Goal: Information Seeking & Learning: Find specific fact

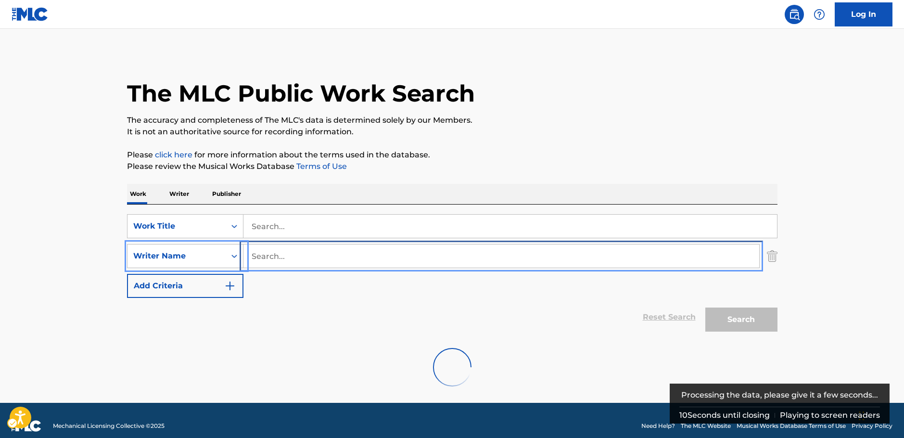
click at [271, 257] on input "Search..." at bounding box center [502, 256] width 516 height 23
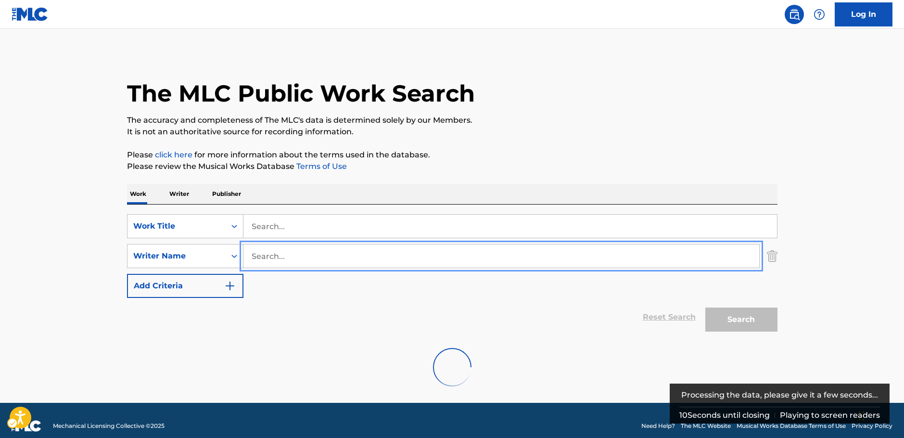
paste input "Burgh"
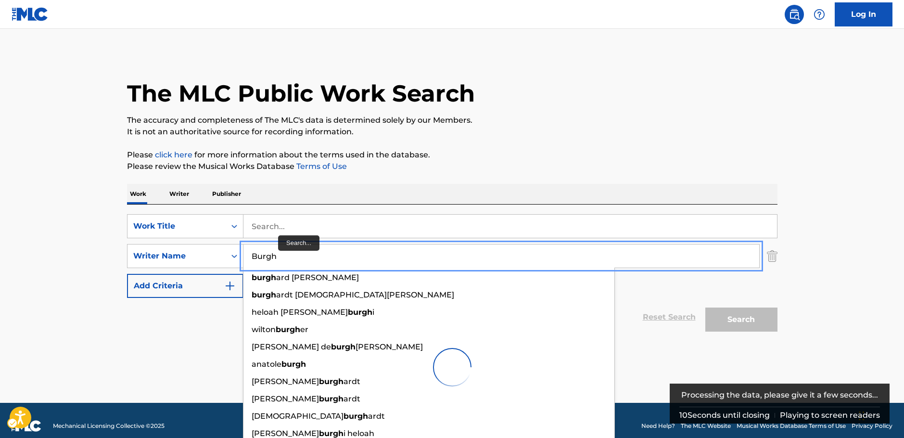
type input "Burgh"
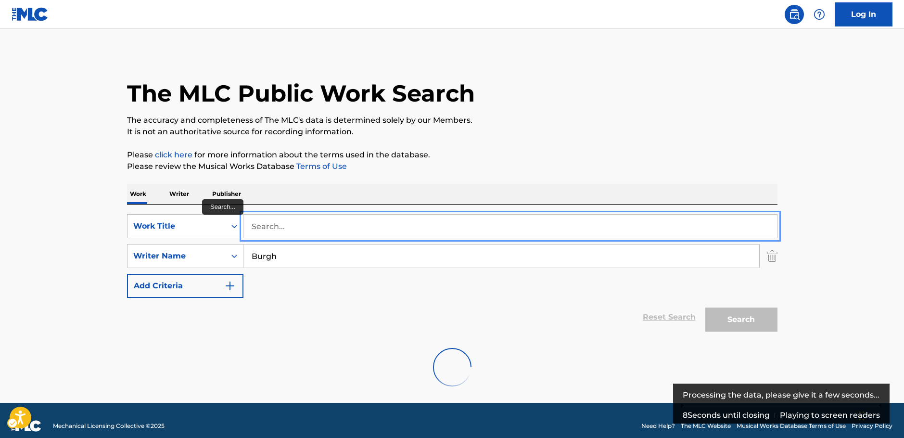
paste input "The Last Time I Cried"
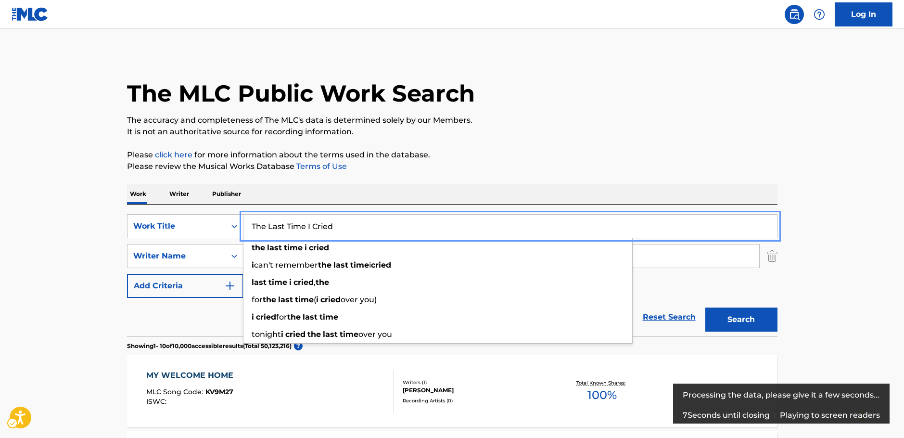
type input "The Last Time I Cried"
click at [748, 319] on button "Search" at bounding box center [742, 320] width 72 height 24
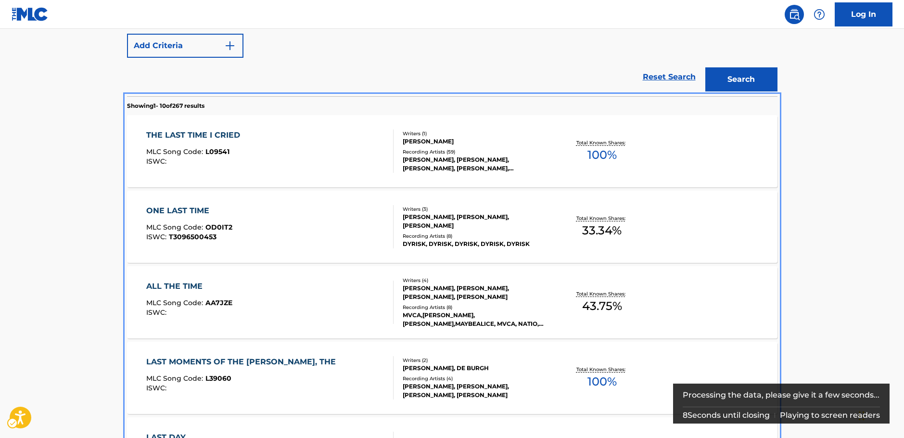
scroll to position [205, 0]
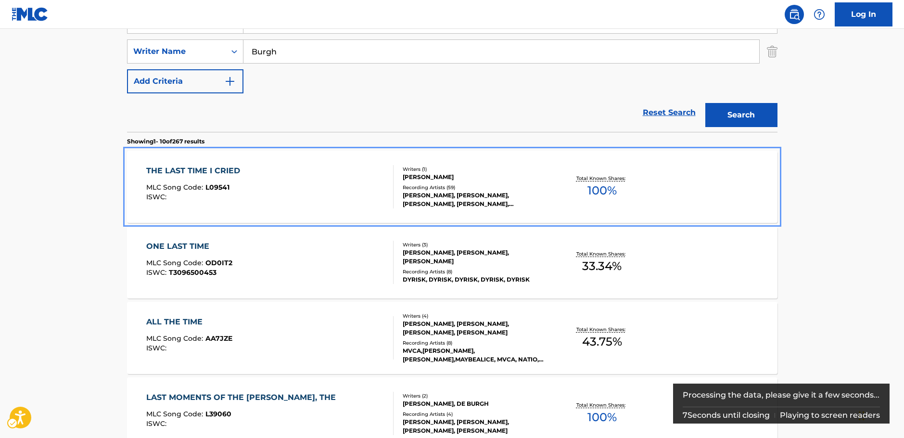
click at [289, 181] on div "THE LAST TIME I CRIED MLC Song Code : L09541 ISWC :" at bounding box center [269, 186] width 247 height 43
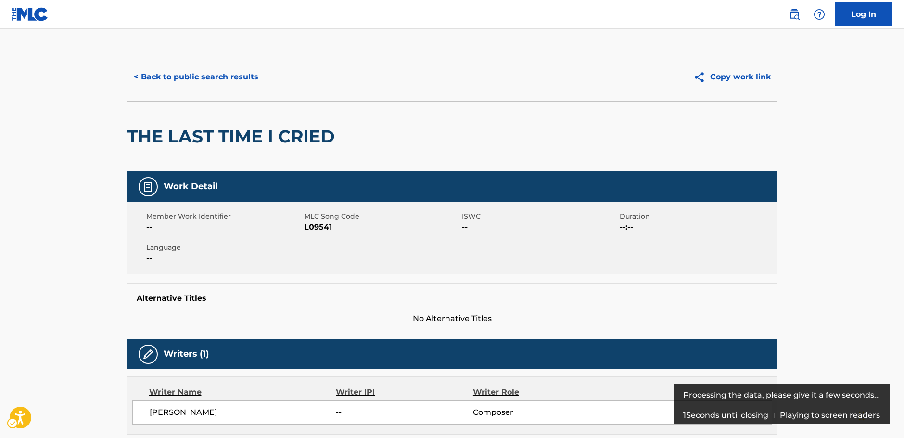
click at [318, 228] on span "MLC Song Code - L09541" at bounding box center [381, 227] width 155 height 12
copy span "L09541"
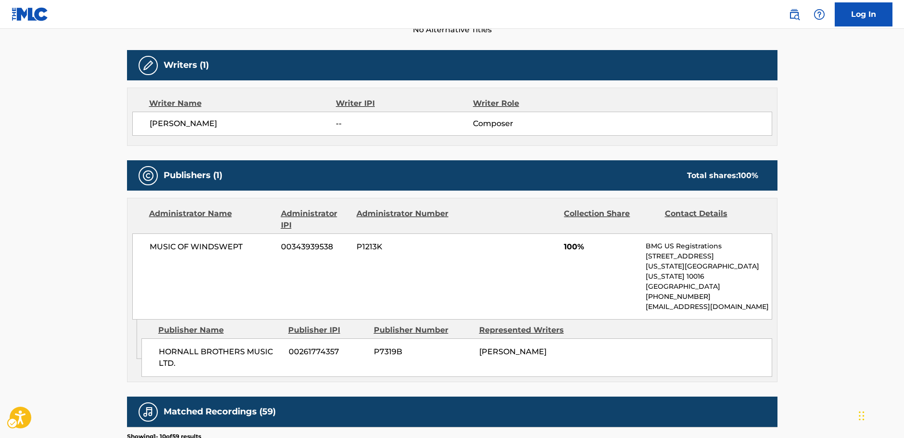
scroll to position [337, 0]
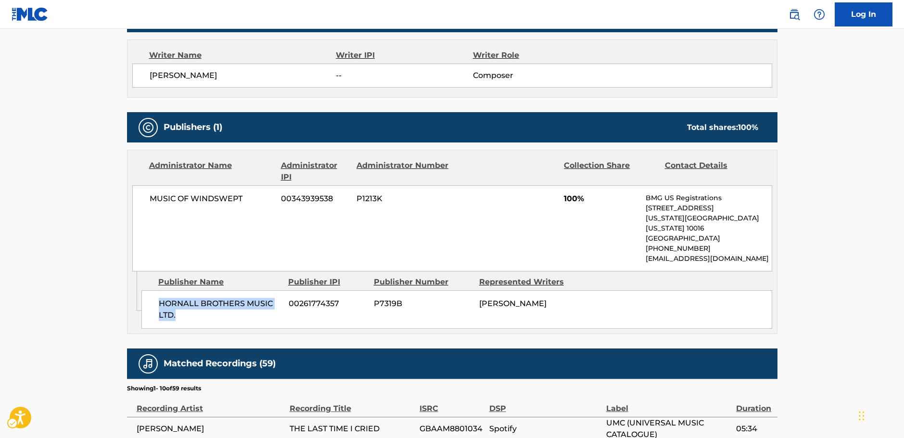
drag, startPoint x: 165, startPoint y: 301, endPoint x: 1, endPoint y: 293, distance: 163.4
click at [152, 296] on div "HORNALL BROTHERS MUSIC LTD. 00261774357 P7319B [PERSON_NAME]" at bounding box center [457, 309] width 631 height 39
copy span "HORNALL BROTHERS MUSIC LTD."
drag, startPoint x: 249, startPoint y: 206, endPoint x: 151, endPoint y: 200, distance: 98.3
click at [151, 200] on div "MUSIC OF WINDSWEPT 00343939538 P1213K 100% BMG US Registrations [STREET_ADDRESS…" at bounding box center [452, 228] width 640 height 86
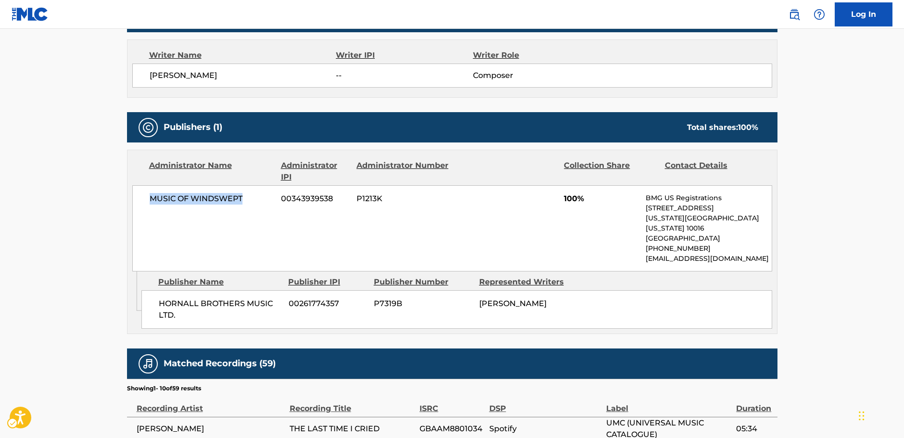
copy span "MUSIC OF WINDSWEPT"
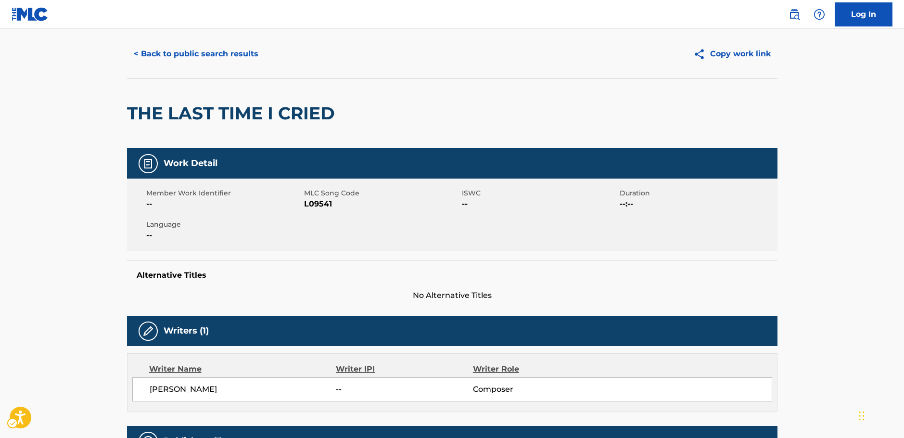
scroll to position [0, 0]
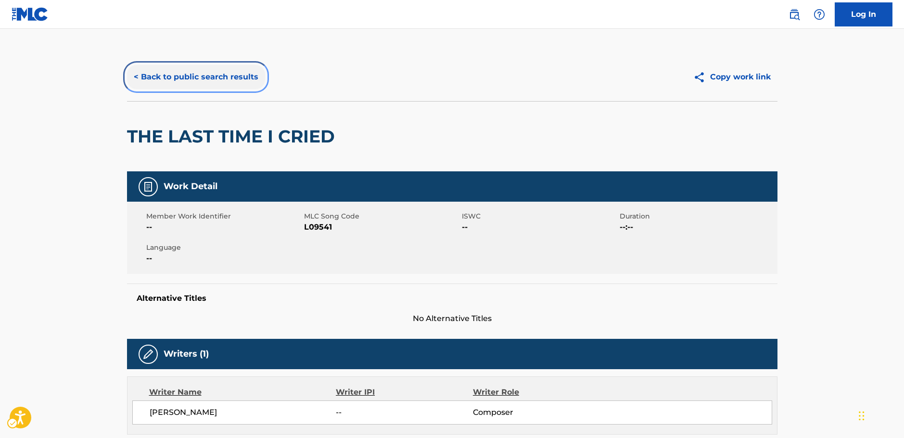
click at [227, 77] on button "< Back to public search results" at bounding box center [196, 77] width 138 height 24
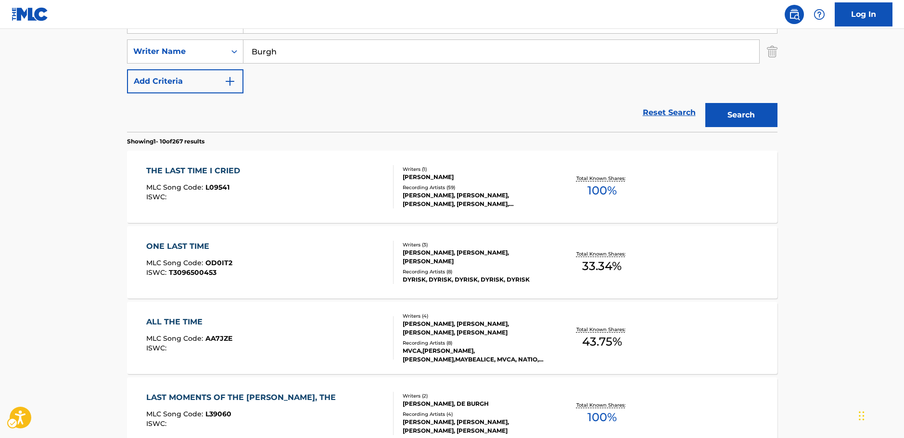
scroll to position [60, 0]
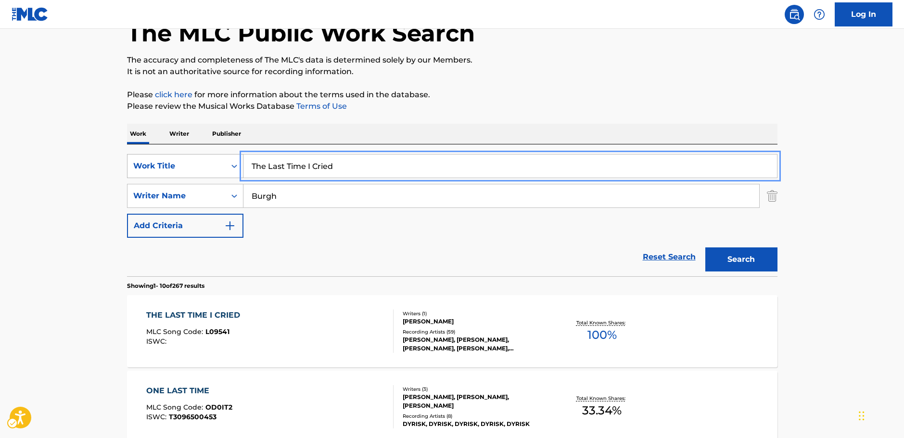
drag, startPoint x: 264, startPoint y: 168, endPoint x: 148, endPoint y: 165, distance: 116.0
paste input "Give Me A Clean Heart"
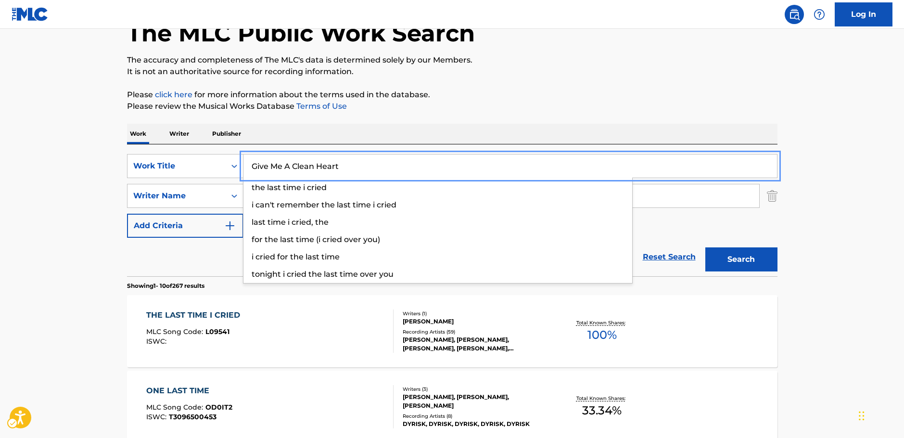
type input "Give Me A Clean Heart"
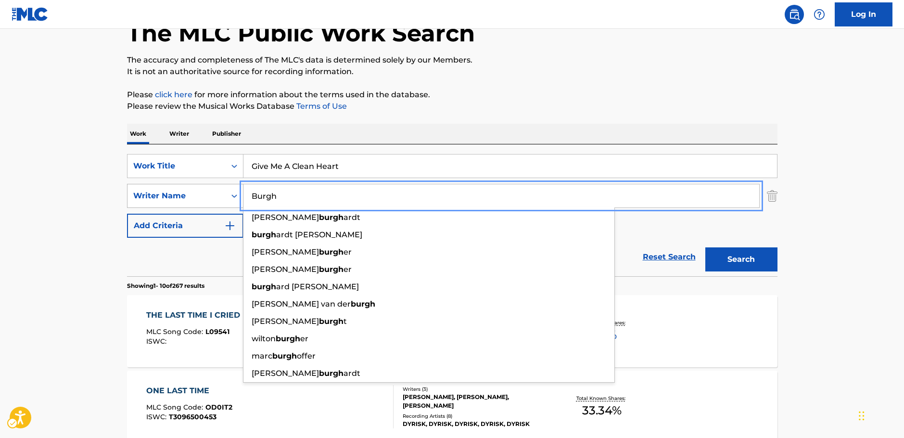
drag, startPoint x: 301, startPoint y: 199, endPoint x: 141, endPoint y: 197, distance: 160.3
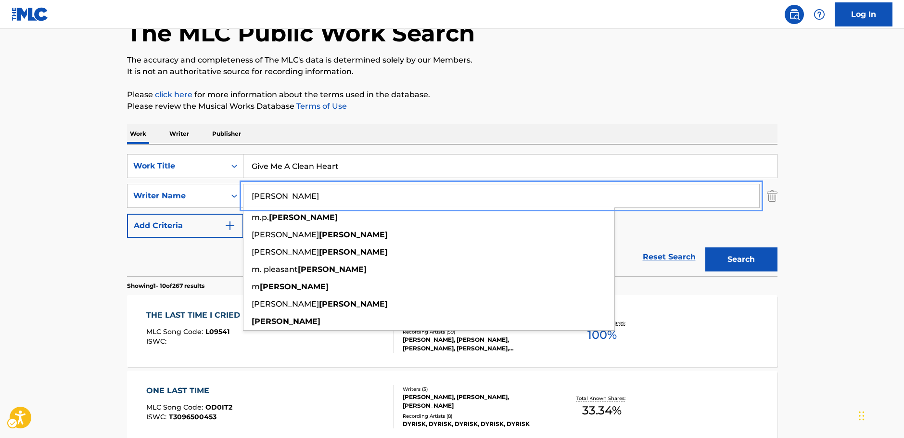
type input "[PERSON_NAME]"
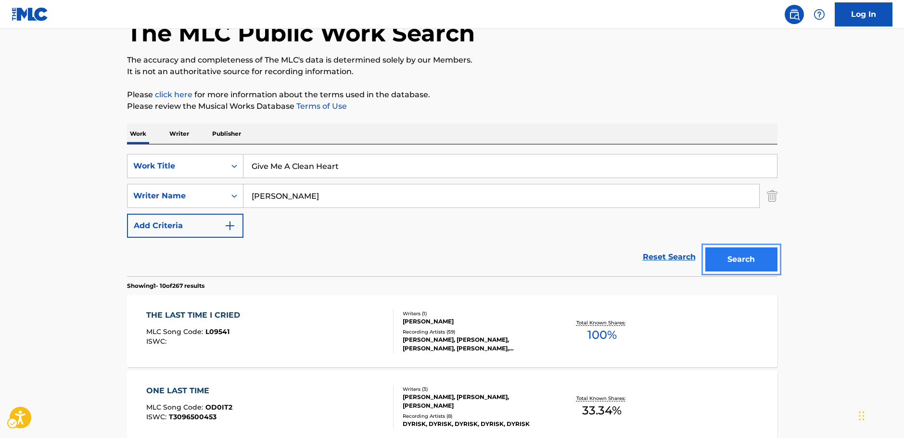
click at [724, 255] on button "Search" at bounding box center [742, 259] width 72 height 24
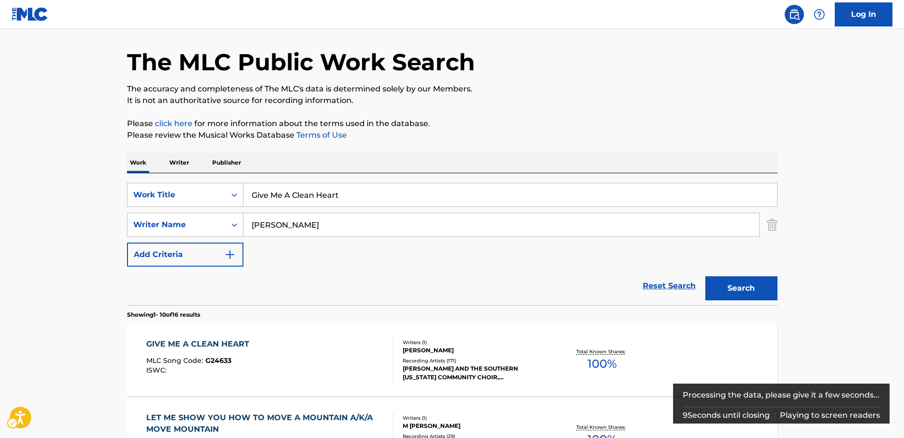
scroll to position [48, 0]
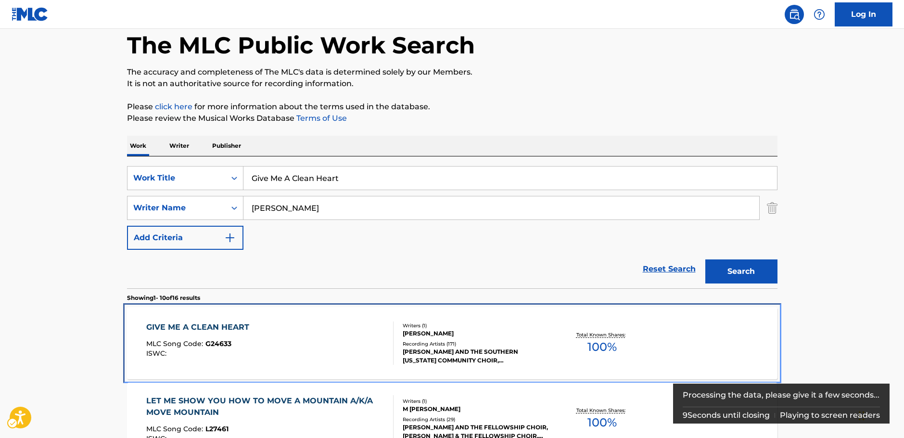
click at [295, 328] on div "GIVE ME A CLEAN HEART MLC Song Code : G24633 ISWC :" at bounding box center [269, 343] width 247 height 43
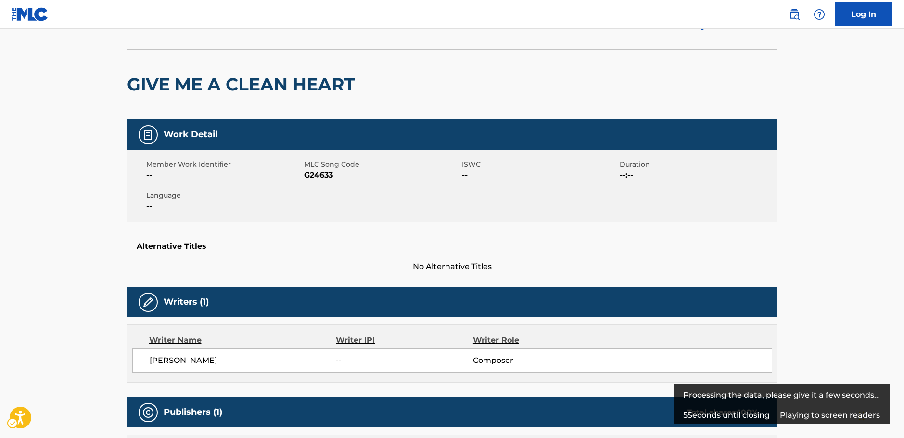
scroll to position [30, 0]
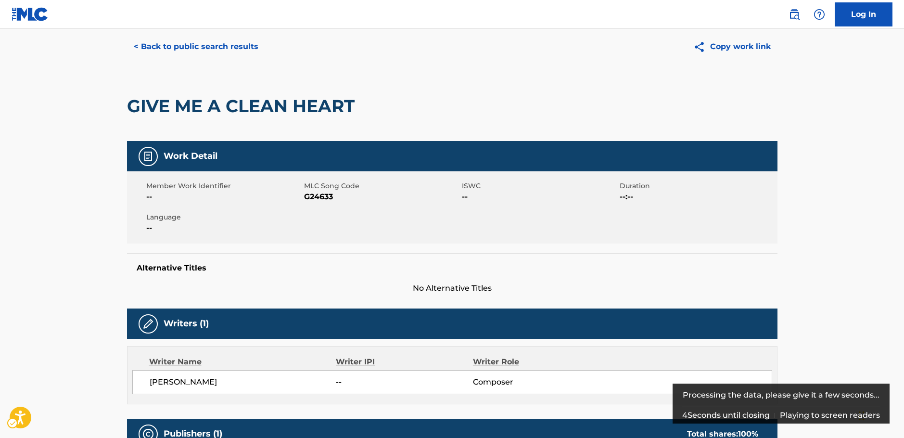
click at [318, 194] on span "MLC Song Code - G24633" at bounding box center [381, 197] width 155 height 12
click at [317, 194] on span "MLC Song Code - G24633" at bounding box center [381, 197] width 155 height 12
copy span "G24633"
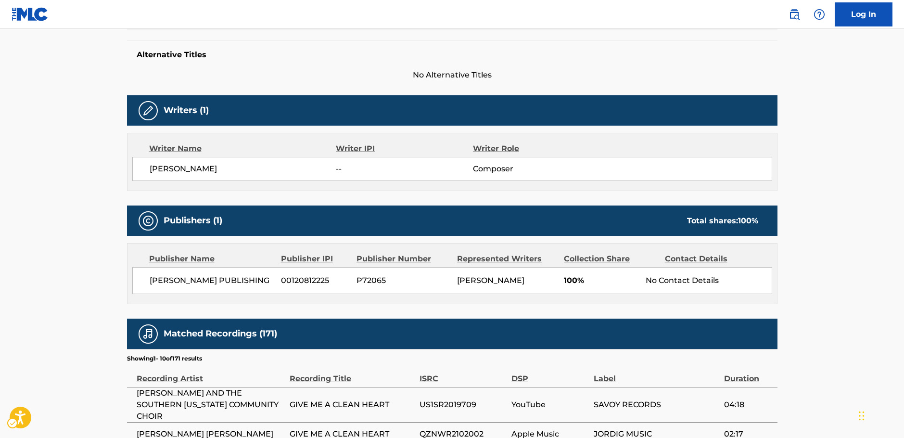
scroll to position [319, 0]
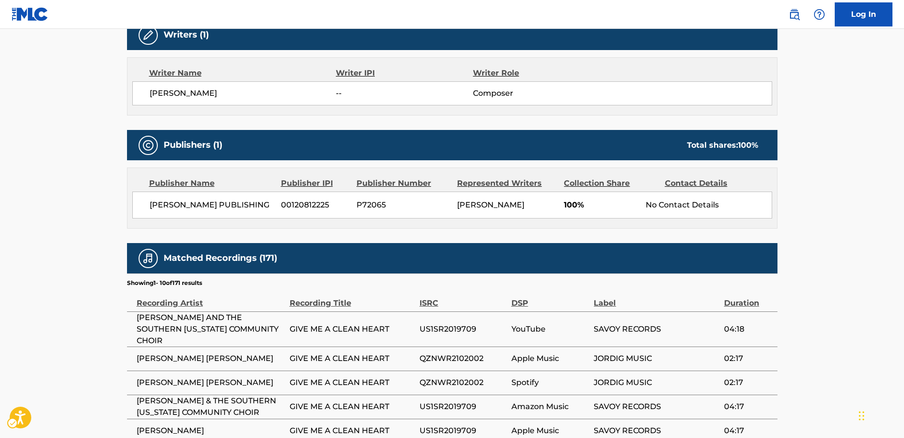
drag, startPoint x: 171, startPoint y: 216, endPoint x: 146, endPoint y: 208, distance: 26.5
click at [146, 208] on div "[PERSON_NAME] PUBLISHING 00120812225 P72065 [PERSON_NAME] 100% No Contact Detai…" at bounding box center [452, 205] width 640 height 27
copy span "[PERSON_NAME] PUBLISHING"
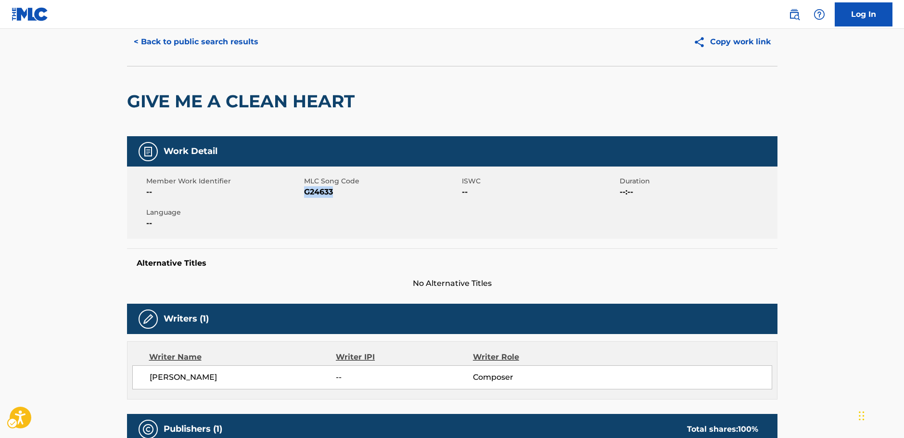
scroll to position [0, 0]
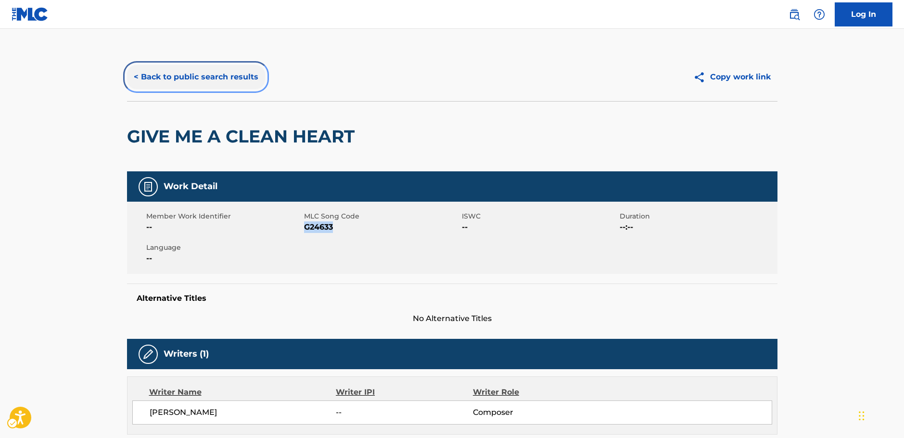
click at [219, 75] on button "< Back to public search results" at bounding box center [196, 77] width 138 height 24
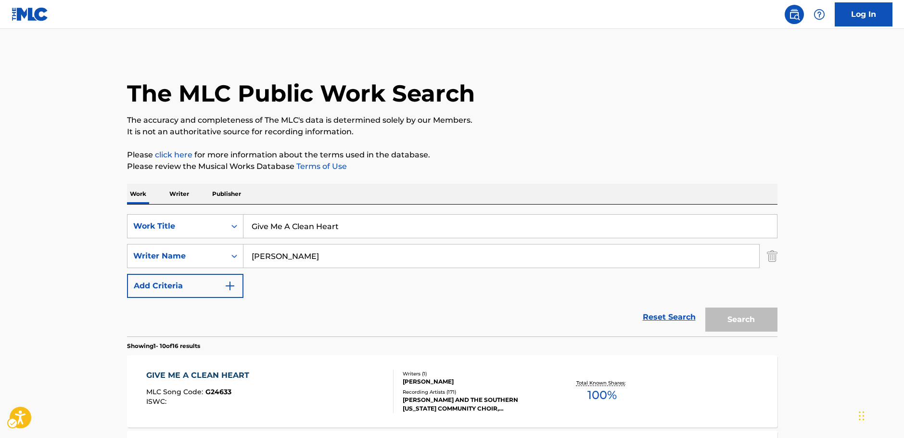
scroll to position [48, 0]
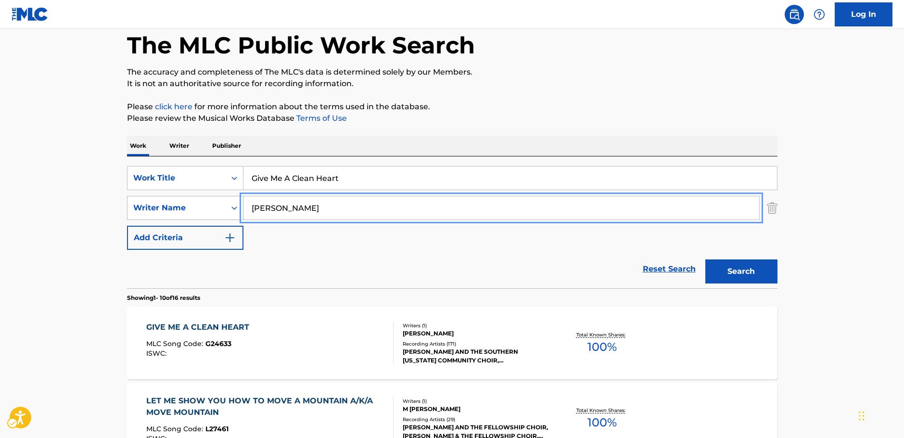
drag, startPoint x: 271, startPoint y: 207, endPoint x: 208, endPoint y: 213, distance: 63.3
paste input "[PERSON_NAME]"
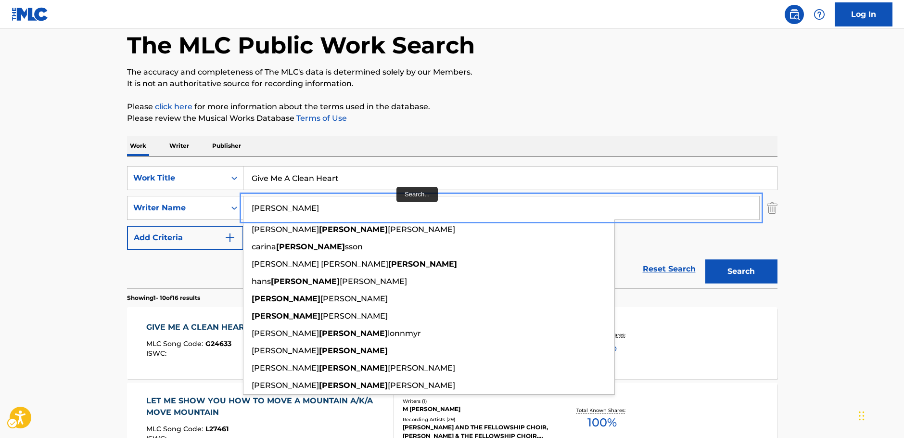
type input "[PERSON_NAME]"
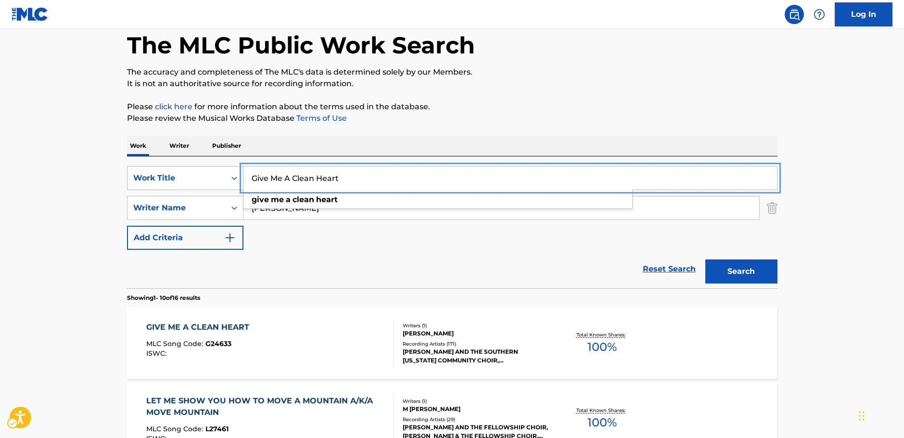
drag, startPoint x: 285, startPoint y: 177, endPoint x: 226, endPoint y: 176, distance: 59.2
paste input "You Can’t Run From Yourself"
type input "You Can’t Run From Yourself"
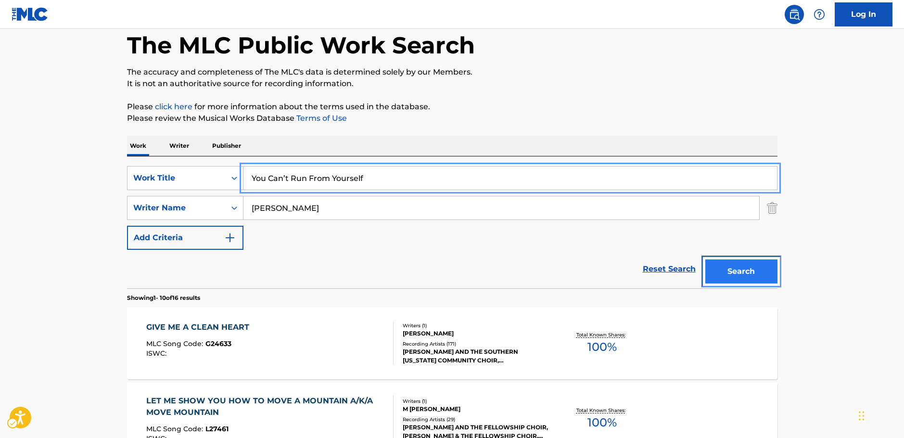
click at [746, 270] on button "Search" at bounding box center [742, 271] width 72 height 24
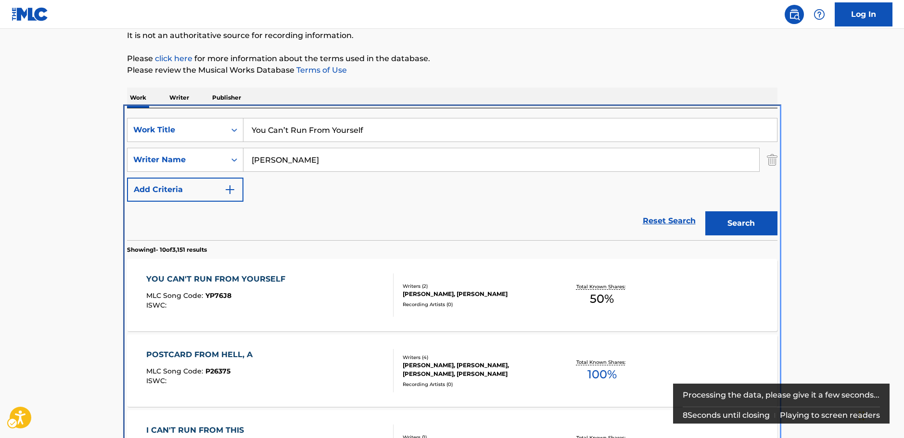
scroll to position [205, 0]
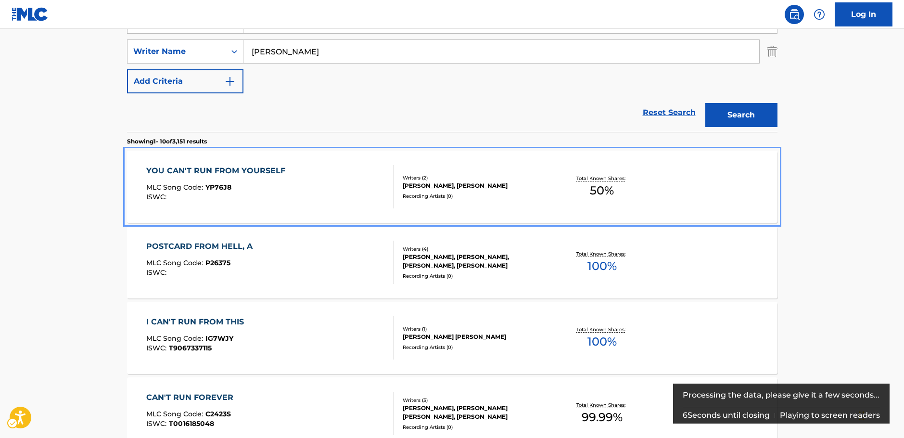
click at [277, 193] on div "MLC Song Code : YP76J8" at bounding box center [218, 189] width 144 height 10
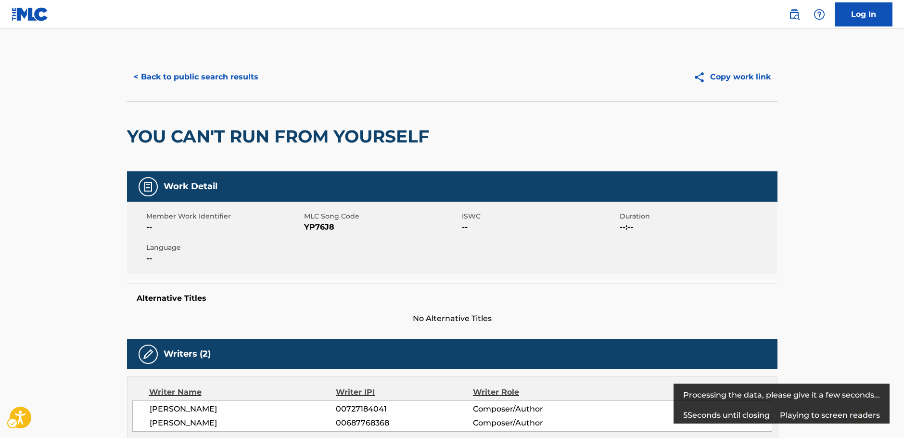
click at [312, 227] on span "MLC Song Code - YP76J8" at bounding box center [381, 227] width 155 height 12
copy span "YP76J8"
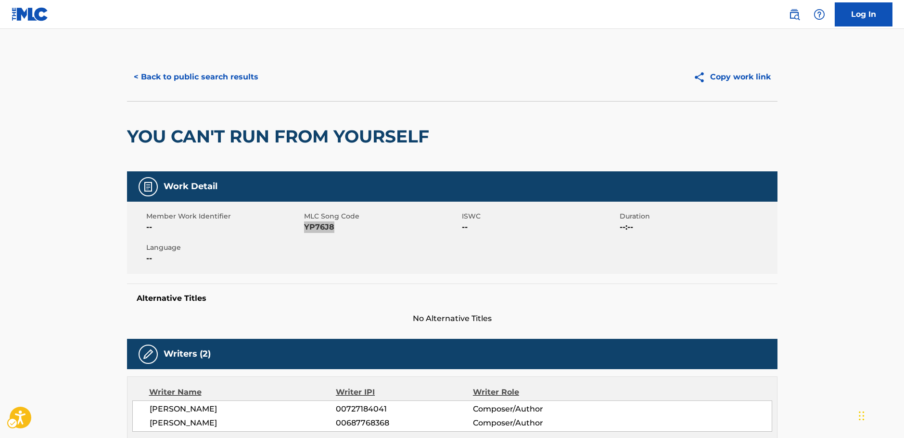
scroll to position [96, 0]
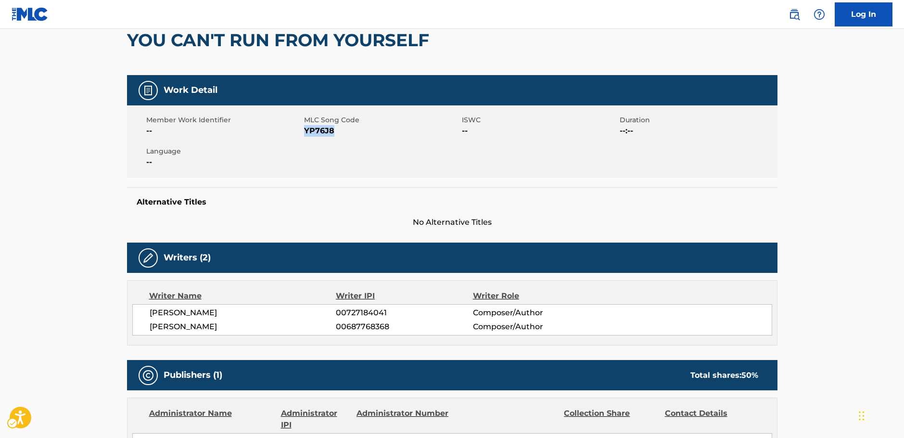
drag, startPoint x: 232, startPoint y: 322, endPoint x: 145, endPoint y: 312, distance: 86.7
click at [148, 312] on div "[PERSON_NAME] 00727184041 Composer/Author [PERSON_NAME] 00687768368 Composer/Au…" at bounding box center [452, 319] width 640 height 31
copy div "[PERSON_NAME] 00727184041 Composer/Author [PERSON_NAME]"
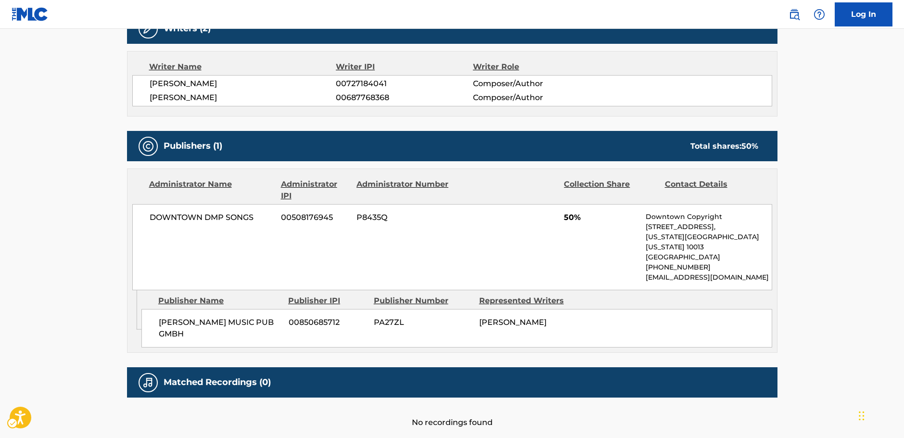
scroll to position [357, 0]
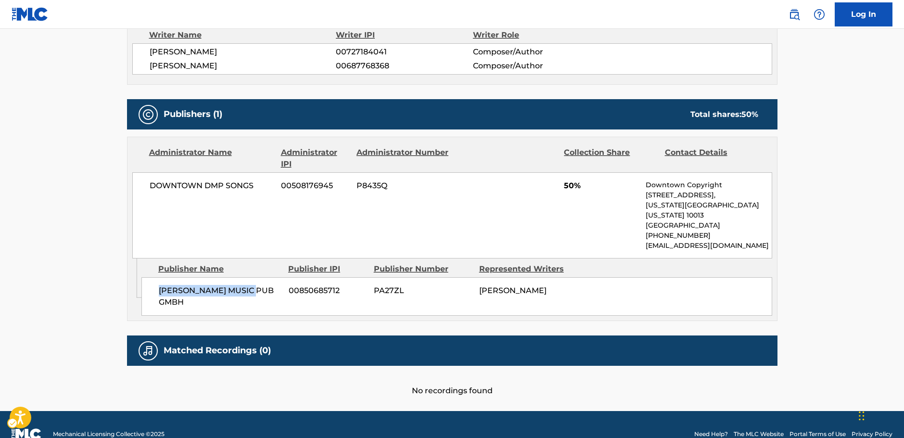
drag, startPoint x: 267, startPoint y: 279, endPoint x: 159, endPoint y: 288, distance: 108.2
click at [159, 288] on div "[PERSON_NAME] MUSIC PUB GMBH 00850685712 PA27ZL [PERSON_NAME]" at bounding box center [457, 296] width 631 height 39
copy span "[PERSON_NAME] MUSIC PUB GMBH"
drag, startPoint x: 231, startPoint y: 189, endPoint x: 149, endPoint y: 191, distance: 82.3
click at [149, 191] on div "DOWNTOWN DMP SONGS 00508176945 P8435Q 50% Downtown Copyright [STREET_ADDRESS][U…" at bounding box center [452, 215] width 640 height 86
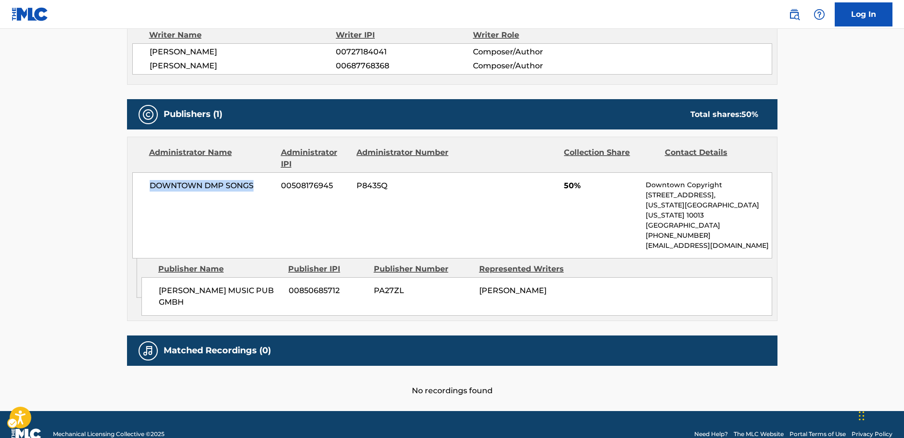
copy span "DOWNTOWN DMP SONGS"
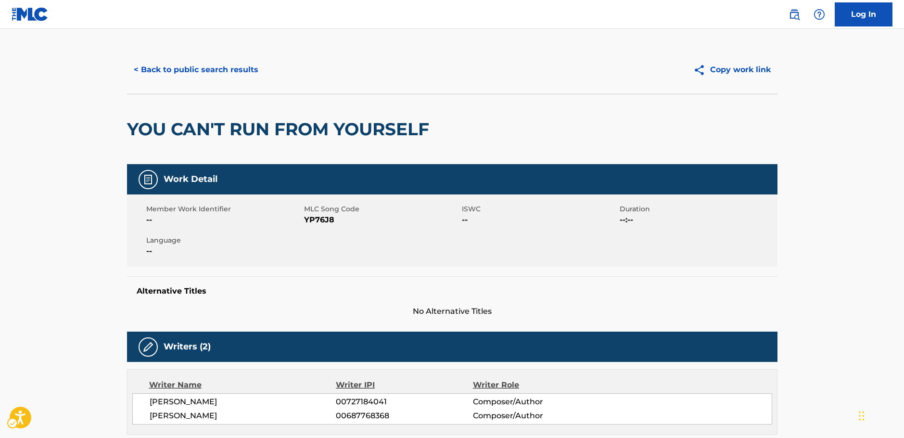
scroll to position [0, 0]
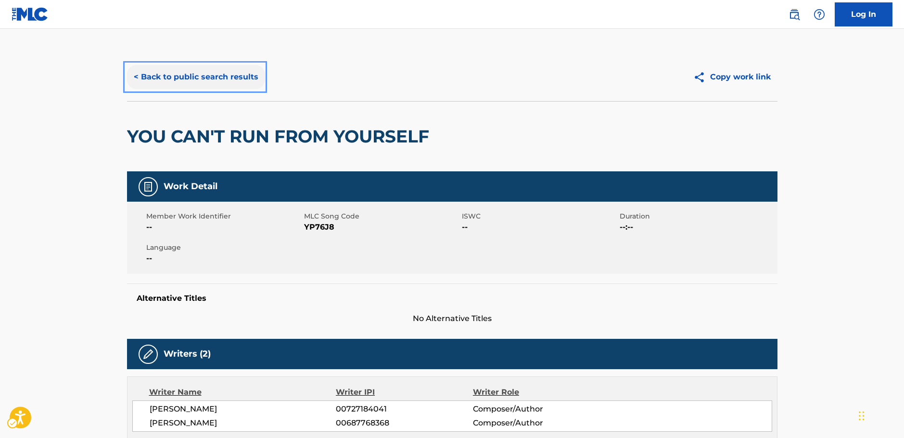
click at [180, 76] on button "< Back to public search results" at bounding box center [196, 77] width 138 height 24
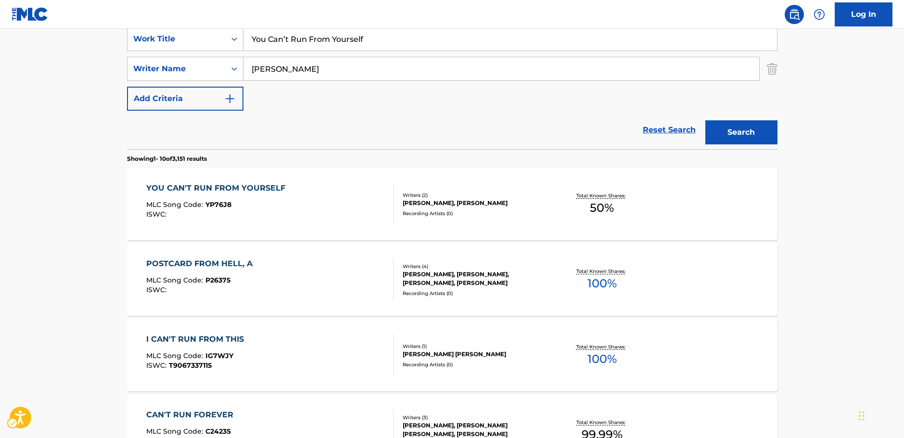
scroll to position [156, 0]
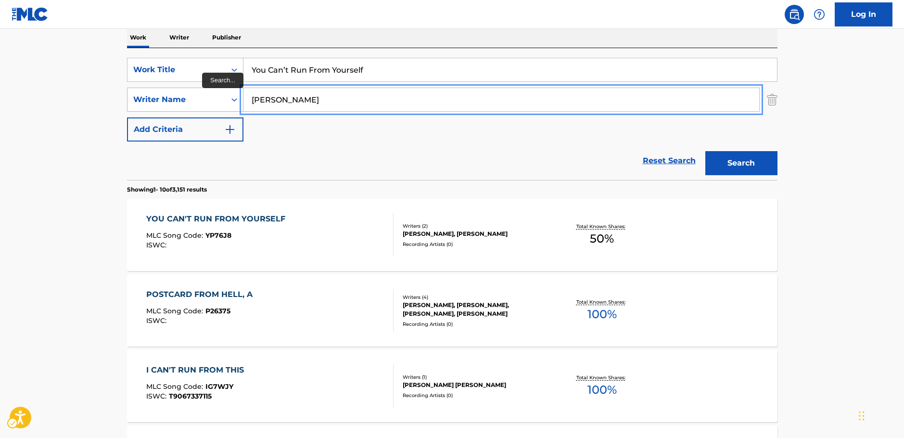
drag, startPoint x: 291, startPoint y: 98, endPoint x: 205, endPoint y: 98, distance: 86.6
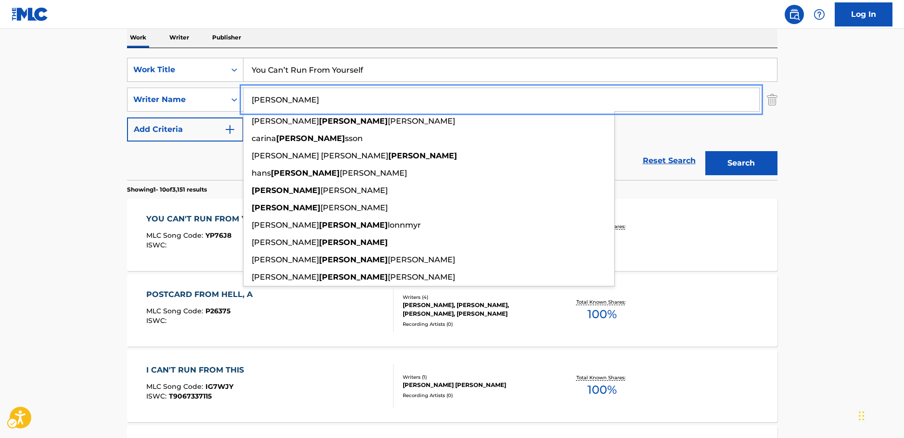
paste input "Kutzle"
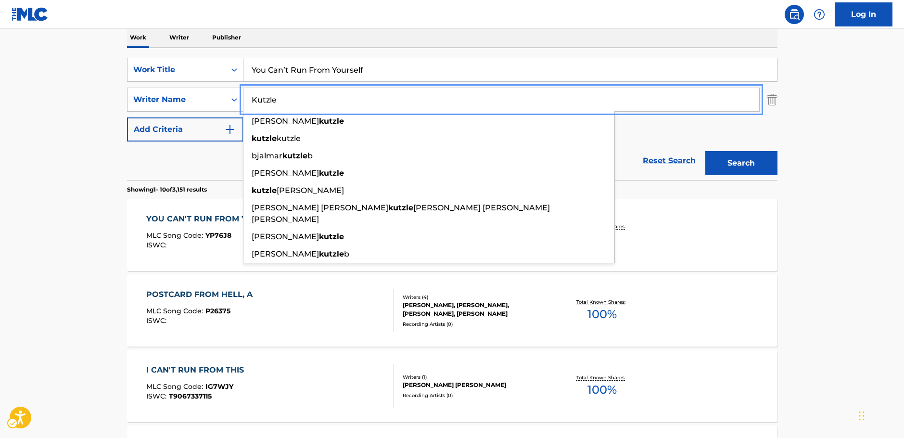
type input "Kutzle"
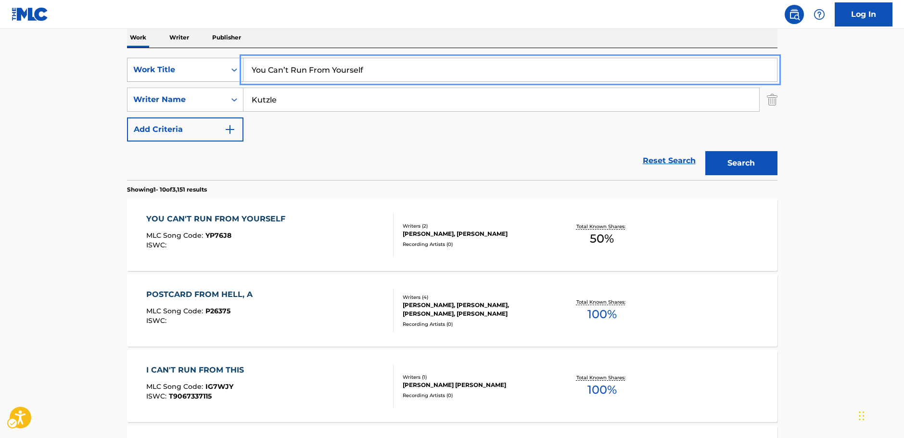
drag, startPoint x: 329, startPoint y: 69, endPoint x: 183, endPoint y: 69, distance: 145.4
paste input "Beautiful Colors"
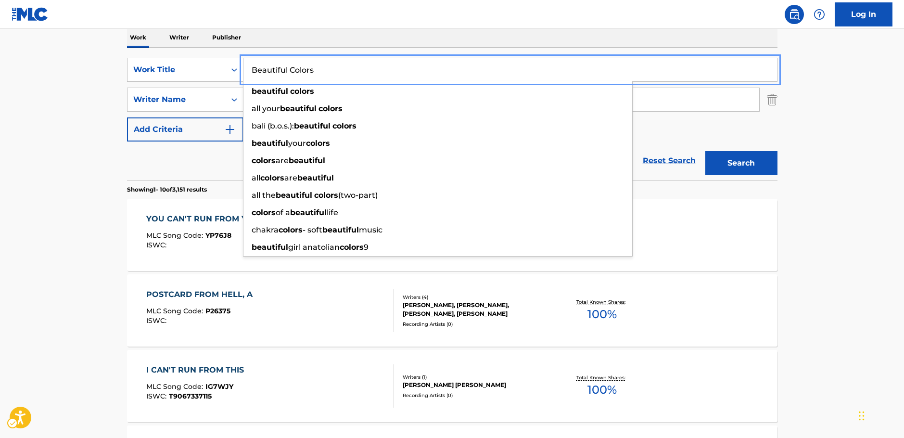
type input "Beautiful Colors"
click at [734, 162] on button "Search" at bounding box center [742, 163] width 72 height 24
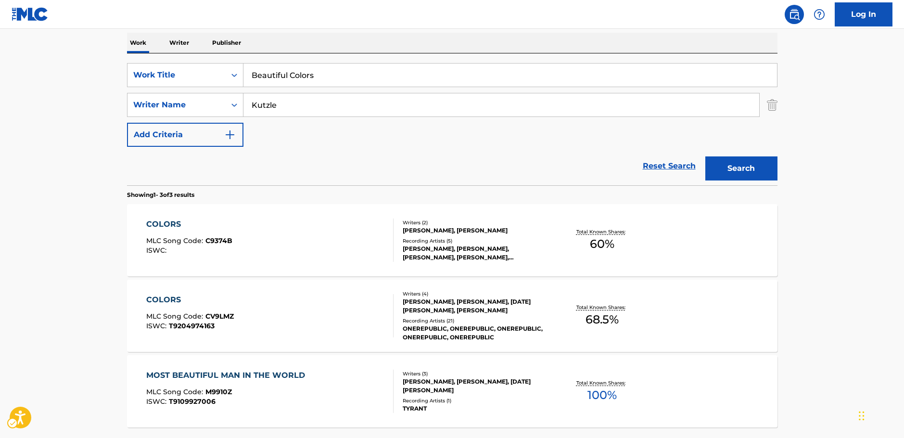
scroll to position [104, 0]
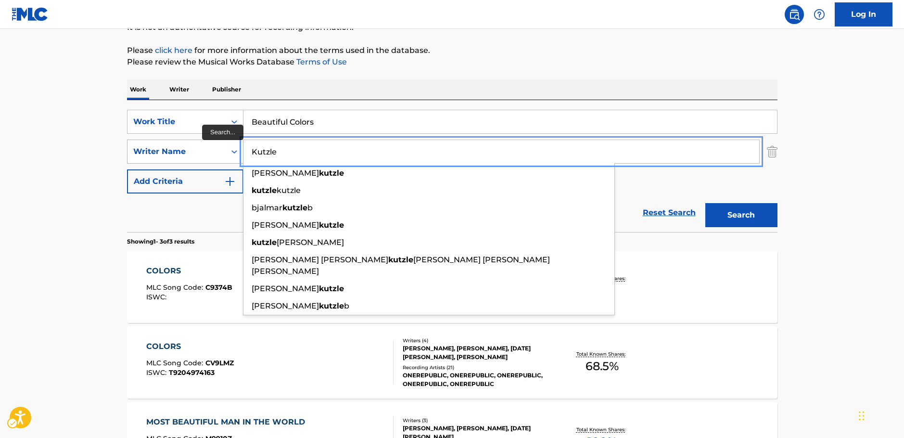
drag, startPoint x: 268, startPoint y: 157, endPoint x: 207, endPoint y: 157, distance: 60.2
click at [207, 157] on div "SearchWithCriteriae8c83158-9f30-425d-a0e5-f440446911bc Writer Name [PERSON_NAME…" at bounding box center [452, 152] width 651 height 24
paste input "[PERSON_NAME]"
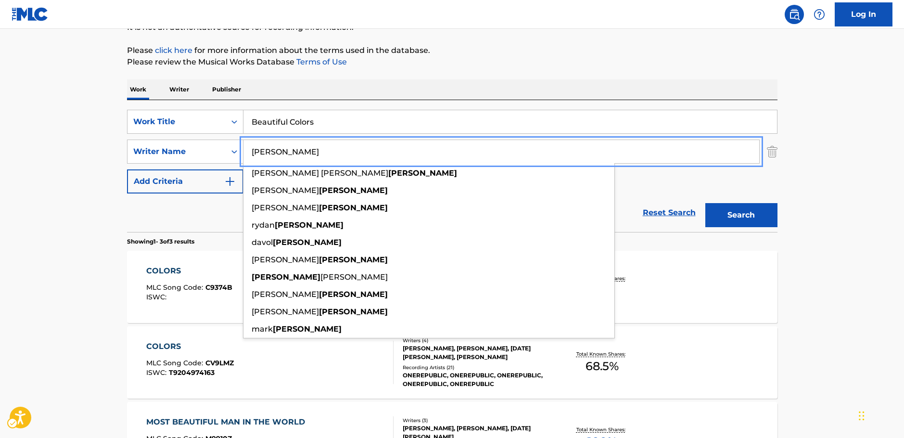
type input "[PERSON_NAME]"
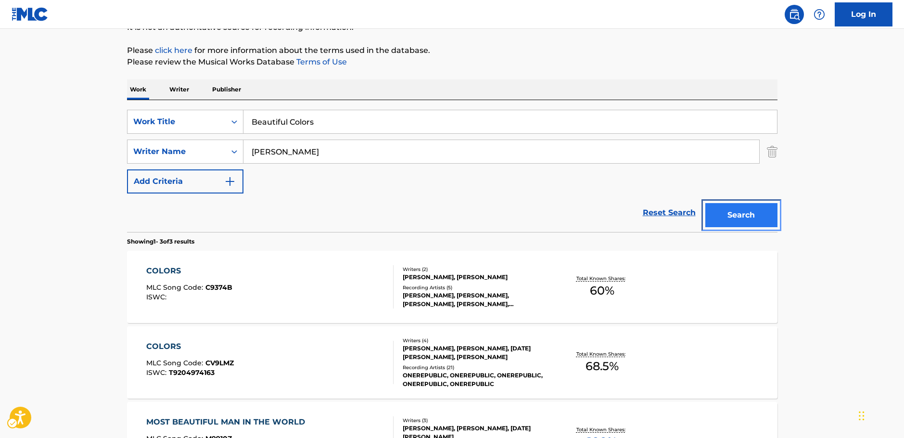
click at [753, 219] on button "Search" at bounding box center [742, 215] width 72 height 24
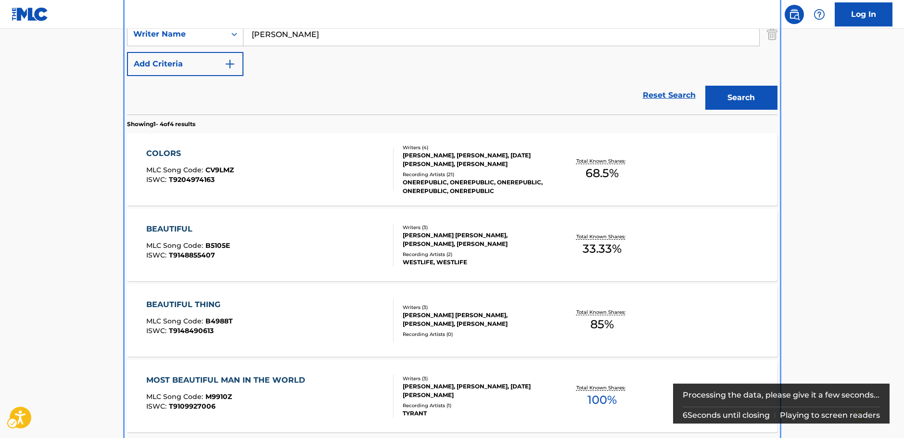
scroll to position [216, 0]
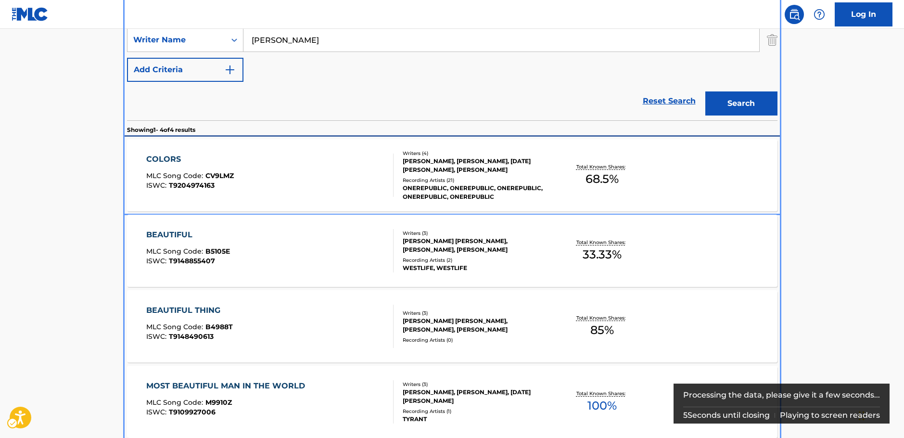
click at [269, 169] on div "COLORS MLC Song Code : CV9LMZ ISWC : T9204974163" at bounding box center [269, 175] width 247 height 43
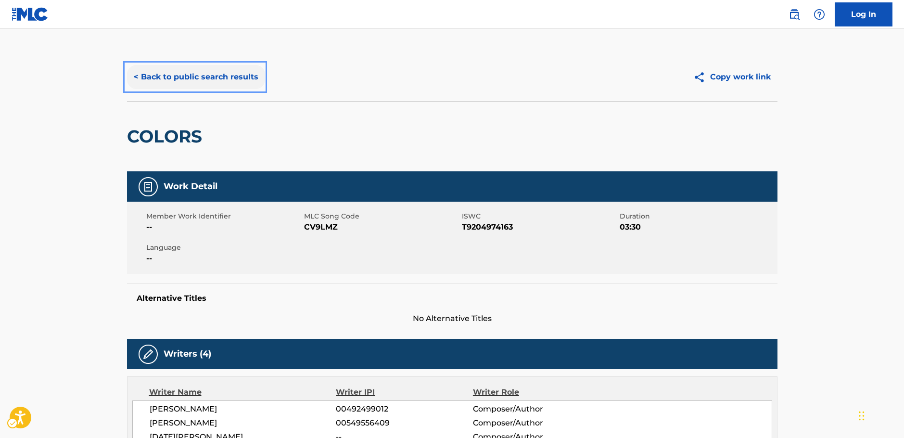
click at [177, 82] on button "< Back to public search results" at bounding box center [196, 77] width 138 height 24
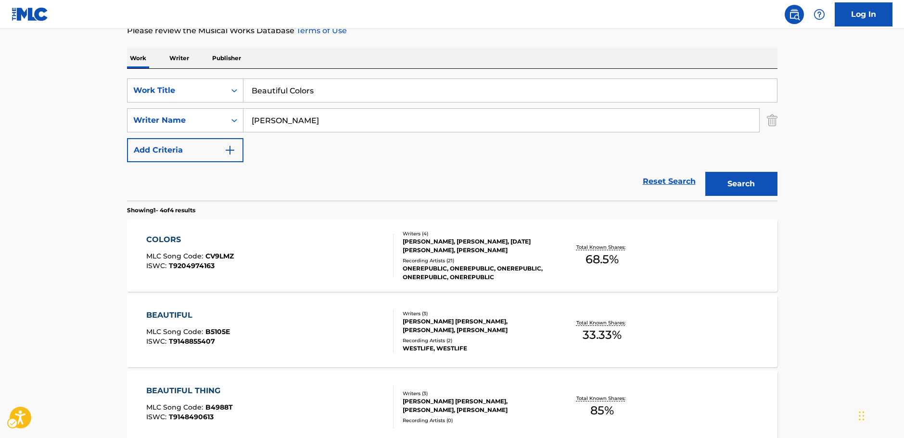
scroll to position [67, 0]
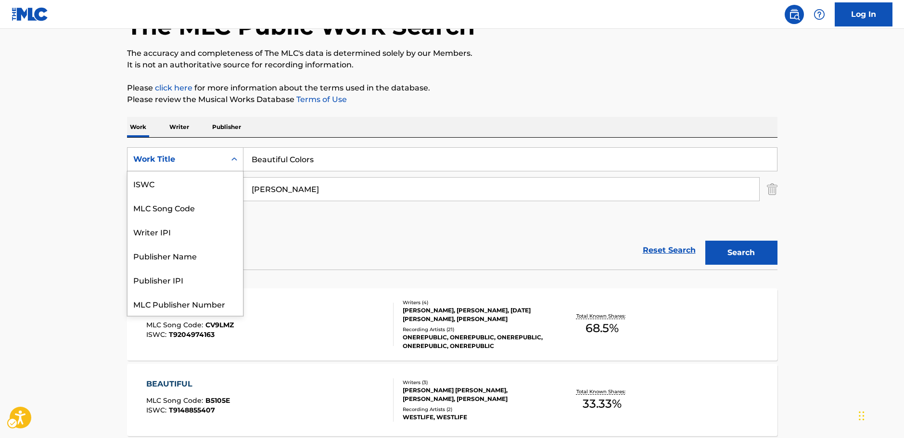
click at [237, 159] on icon "Search Form" at bounding box center [235, 160] width 10 height 10
click at [225, 181] on div "MLC Song Code" at bounding box center [186, 183] width 116 height 24
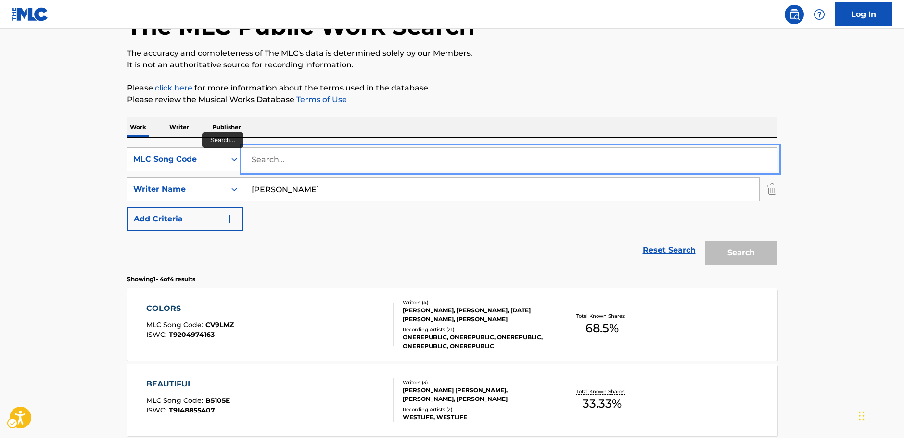
paste input "CA8A6A"
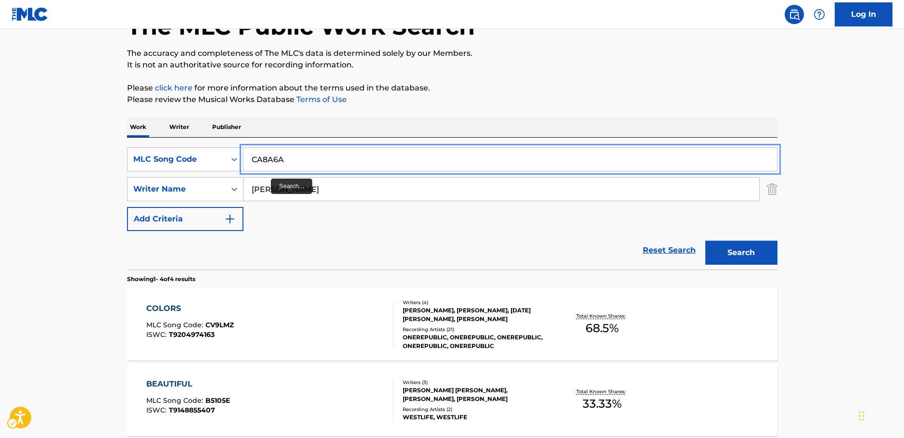
type input "CA8A6A"
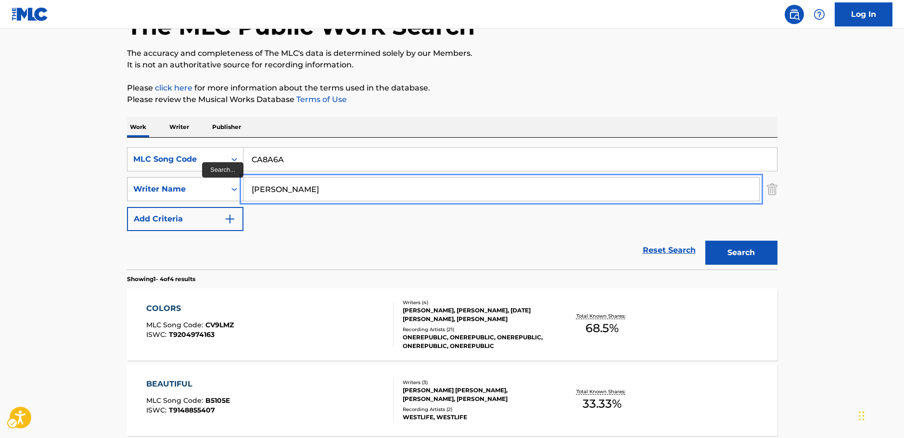
drag, startPoint x: 287, startPoint y: 189, endPoint x: 214, endPoint y: 192, distance: 72.7
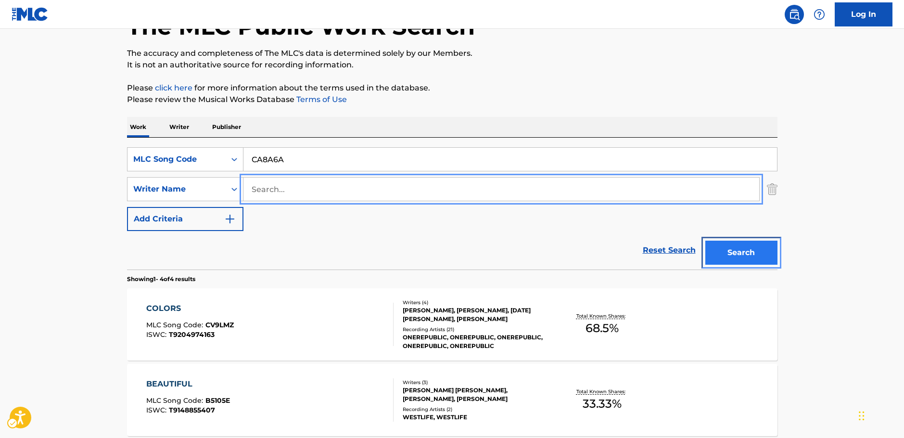
click at [713, 246] on button "Search" at bounding box center [742, 253] width 72 height 24
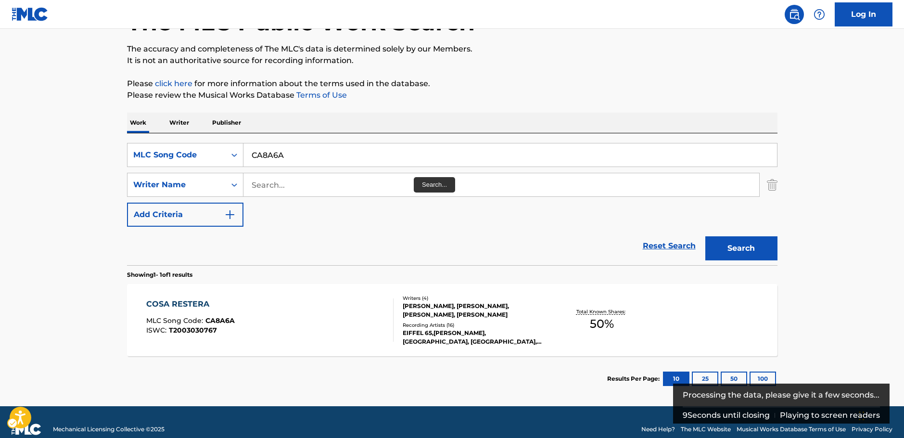
scroll to position [86, 0]
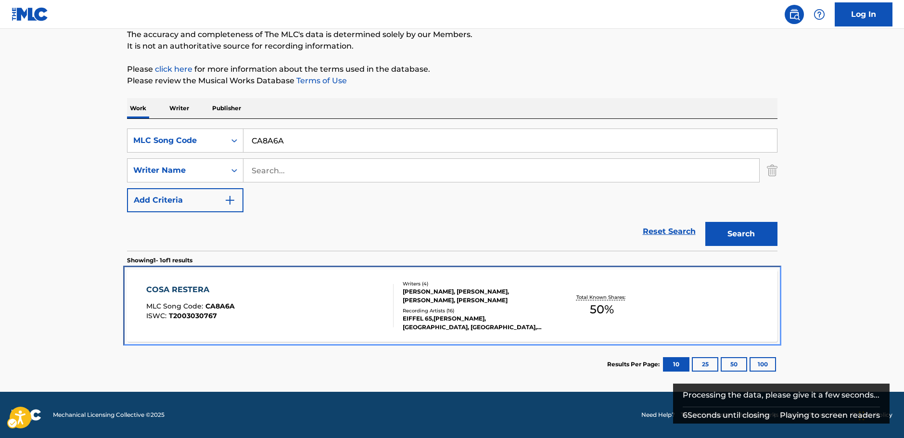
click at [334, 327] on div "COSA RESTERA MLC Song Code : CA8A6A ISWC : T2003030767" at bounding box center [269, 305] width 247 height 43
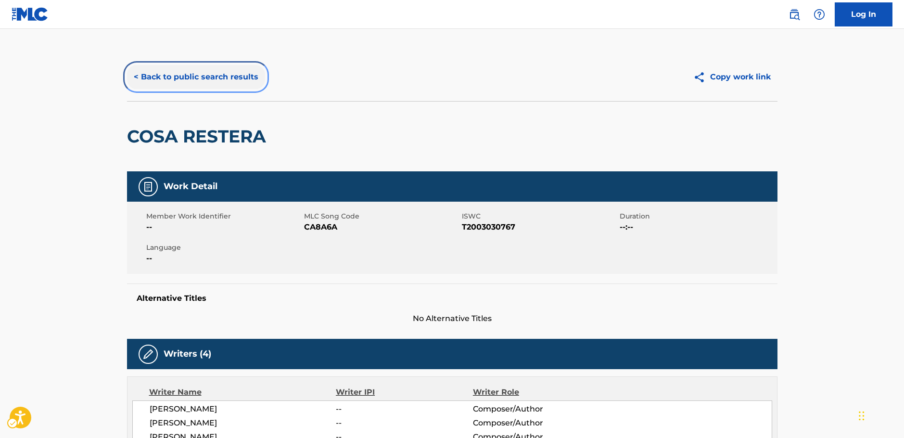
click at [230, 73] on button "< Back to public search results" at bounding box center [196, 77] width 138 height 24
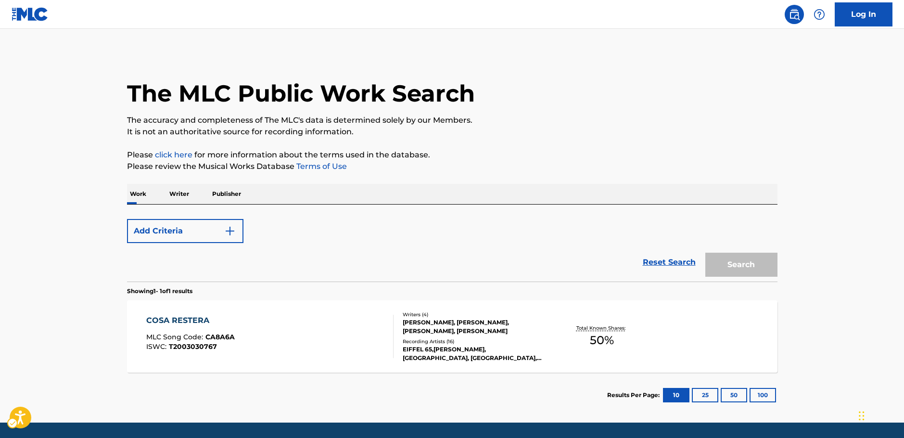
scroll to position [31, 0]
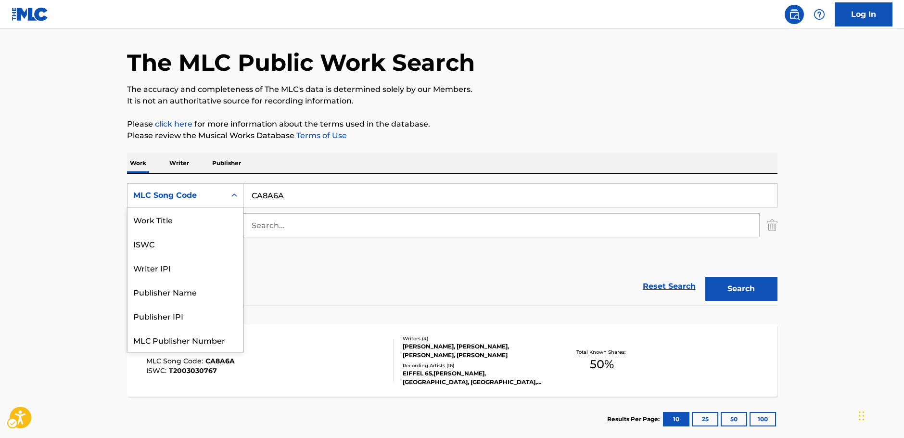
click at [234, 197] on icon "Search Form" at bounding box center [235, 196] width 10 height 10
click at [188, 225] on div "Work Title" at bounding box center [186, 219] width 116 height 24
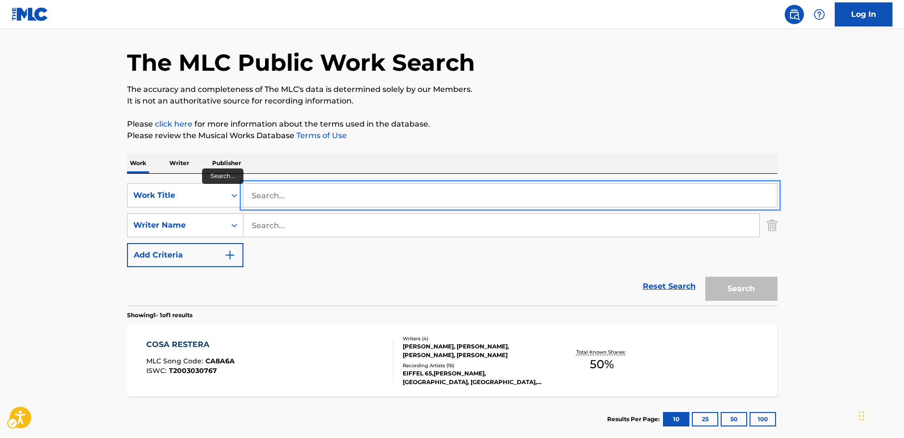
paste input "Una notte e [PERSON_NAME] piu"
type input "Una notte e [PERSON_NAME] piu"
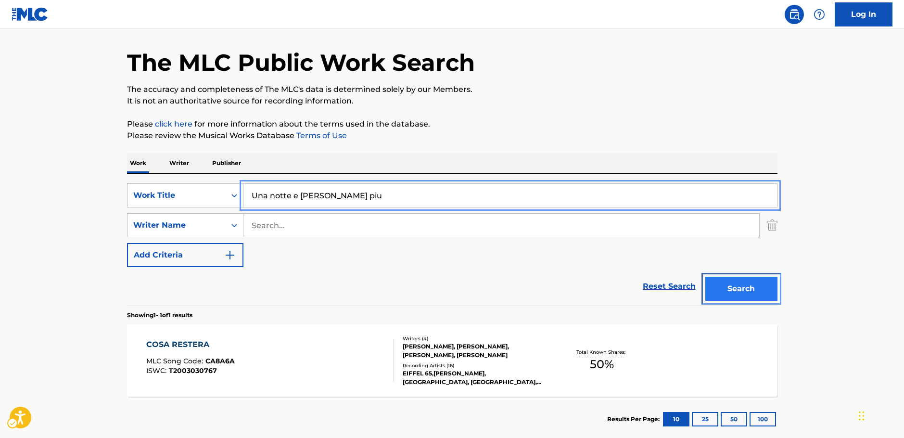
click at [742, 280] on button "Search" at bounding box center [742, 289] width 72 height 24
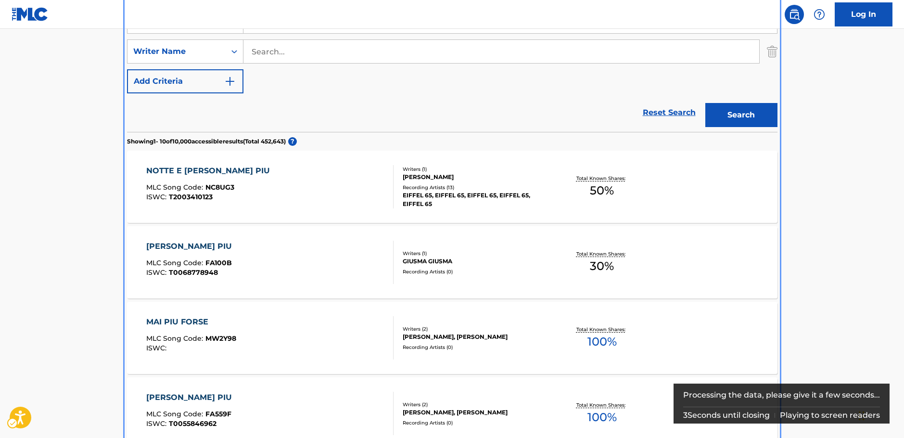
scroll to position [156, 0]
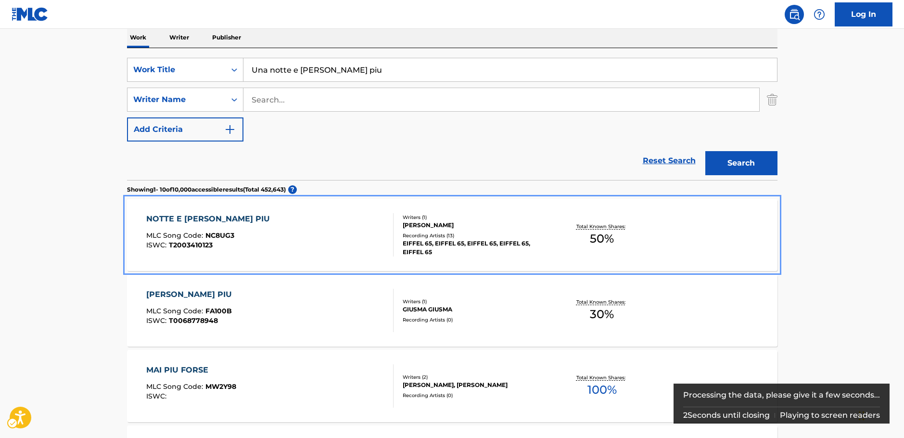
click at [305, 237] on div "NOTTE E [PERSON_NAME] PIU MLC Song Code : NC8UG3 ISWC : T2003410123" at bounding box center [269, 234] width 247 height 43
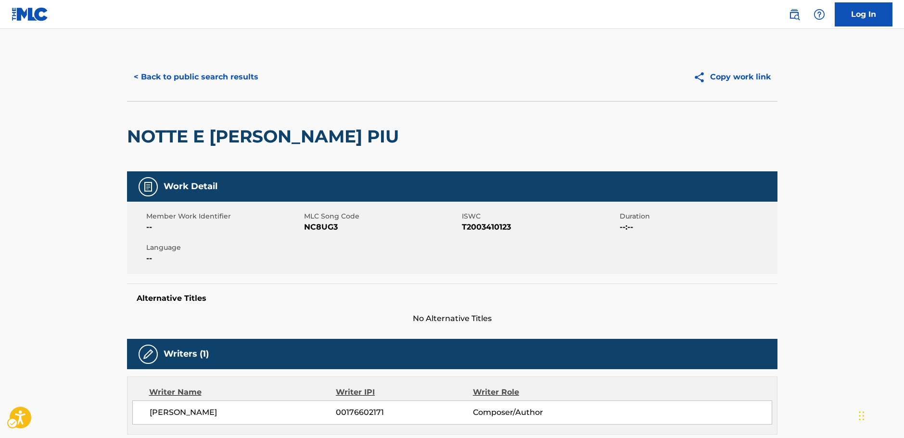
click at [323, 225] on span "MLC Song Code - NC8UG3" at bounding box center [381, 227] width 155 height 12
copy span "NC8UG3"
click at [477, 229] on span "ISWC - T2003410123" at bounding box center [539, 227] width 155 height 12
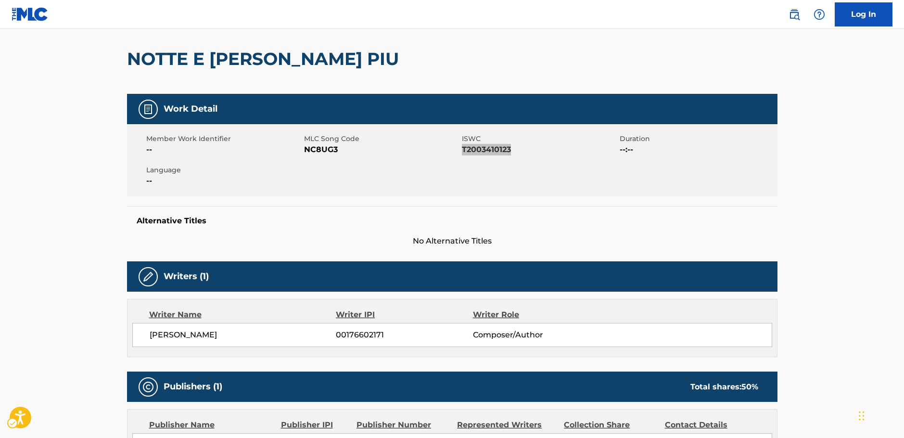
scroll to position [193, 0]
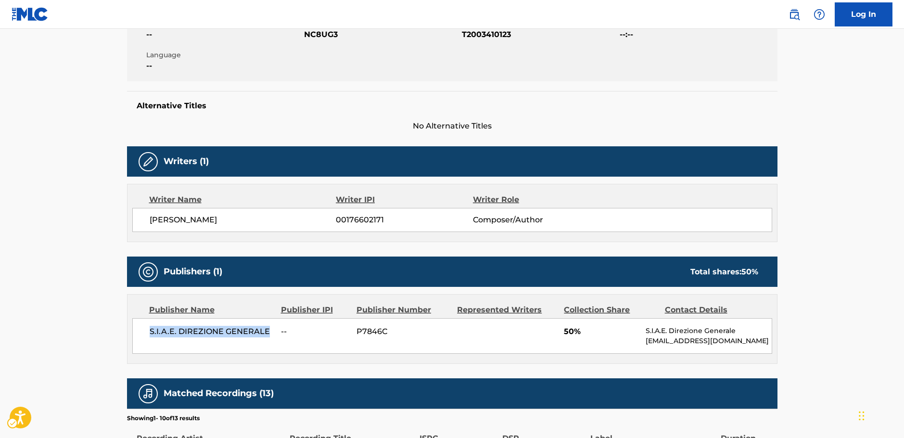
drag, startPoint x: 271, startPoint y: 330, endPoint x: 144, endPoint y: 331, distance: 127.1
click at [144, 331] on div "S.I.A.E. DIREZIONE GENERALE -- P7846C 50% S.I.A.E. Direzione Generale [EMAIL_AD…" at bounding box center [452, 336] width 640 height 36
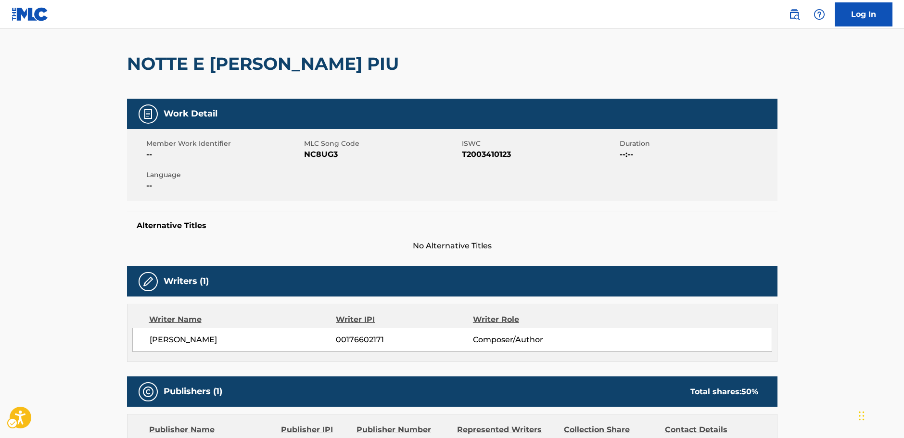
scroll to position [0, 0]
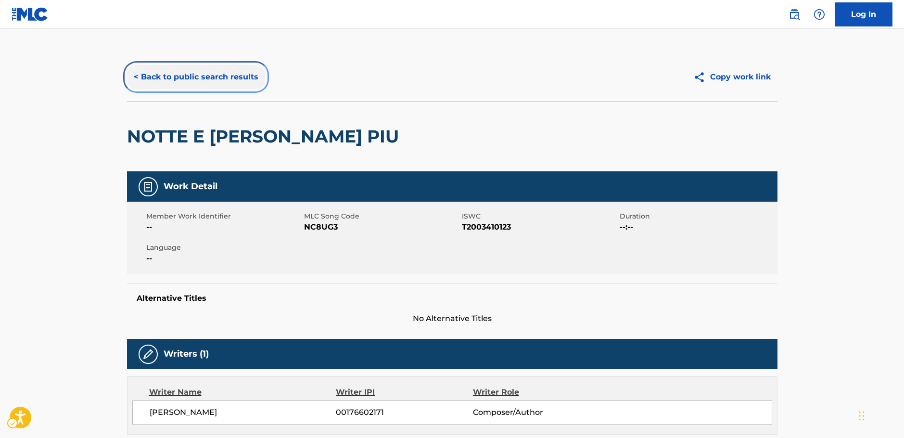
click at [164, 75] on button "< Back to public search results" at bounding box center [196, 77] width 138 height 24
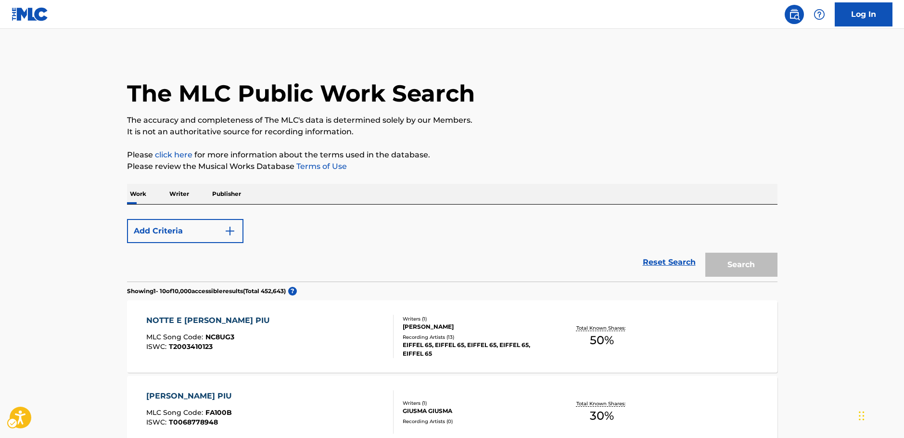
scroll to position [156, 0]
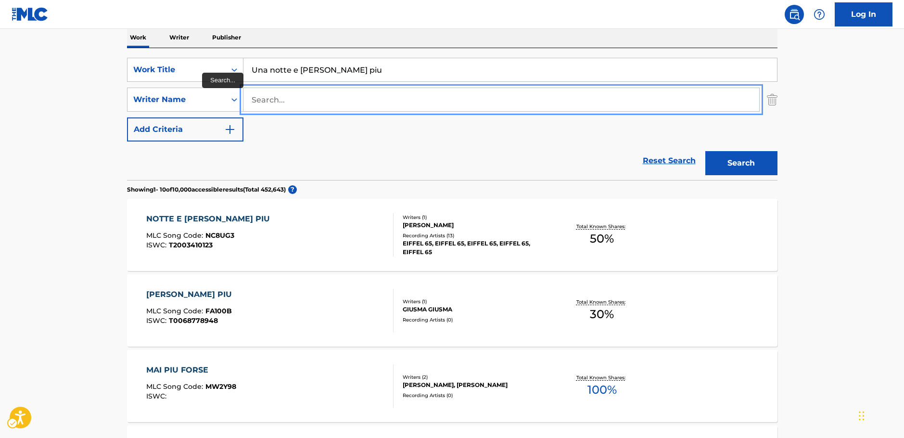
paste input "[PERSON_NAME]"
type input "[PERSON_NAME]"
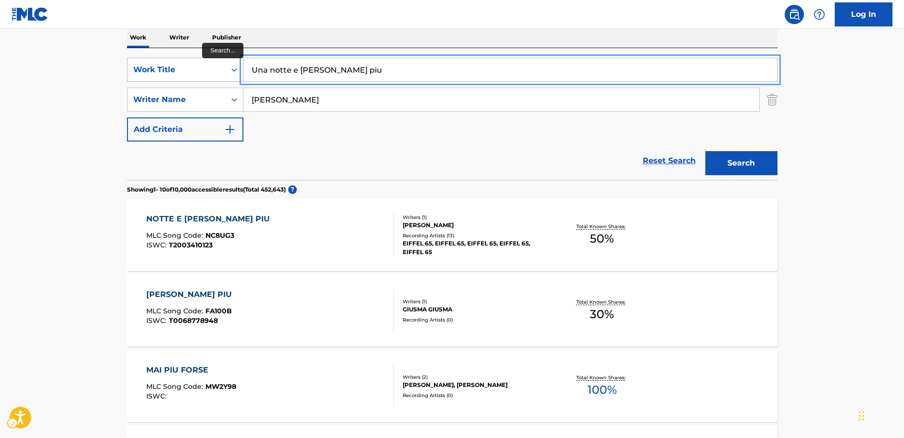
drag, startPoint x: 318, startPoint y: 67, endPoint x: 138, endPoint y: 79, distance: 180.4
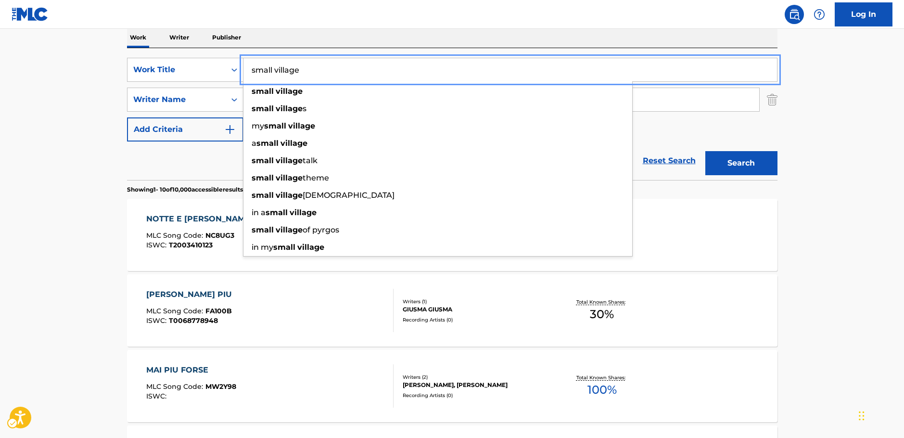
type input "small village"
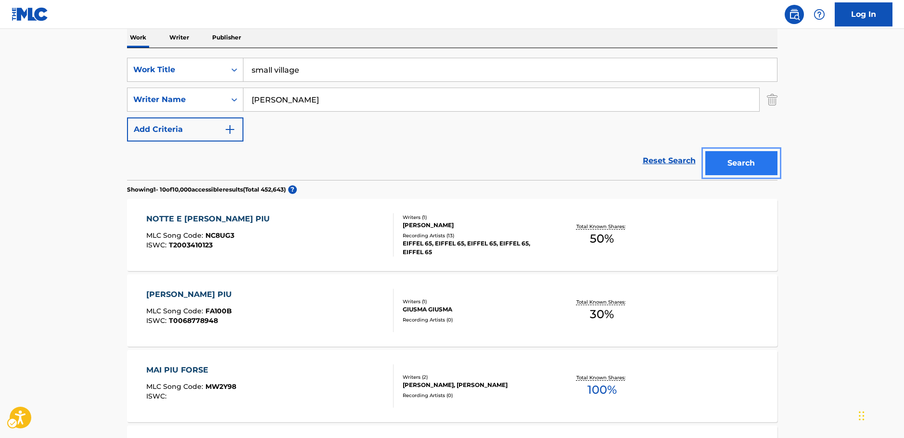
click at [731, 168] on button "Search" at bounding box center [742, 163] width 72 height 24
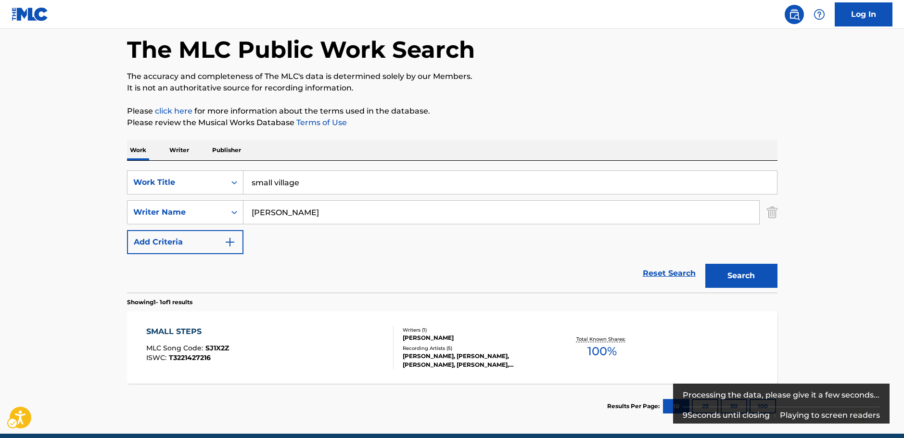
scroll to position [86, 0]
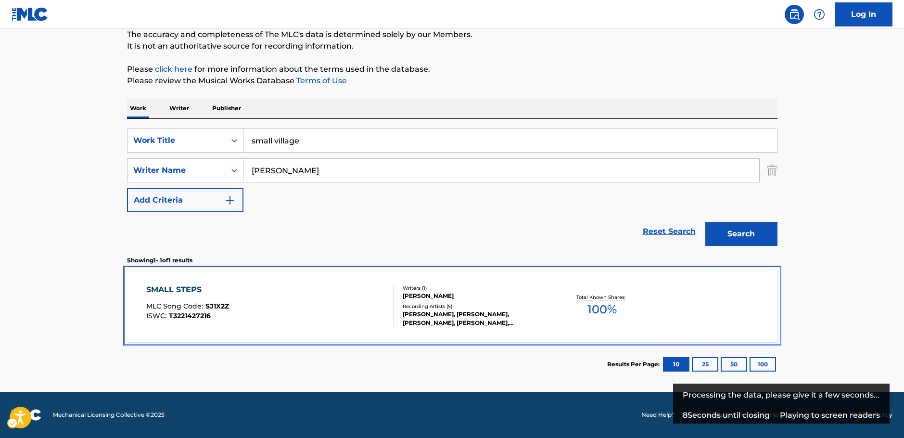
click at [348, 291] on div "SMALL STEPS MLC Song Code : SJ1X2Z ISWC : T3221427216" at bounding box center [269, 305] width 247 height 43
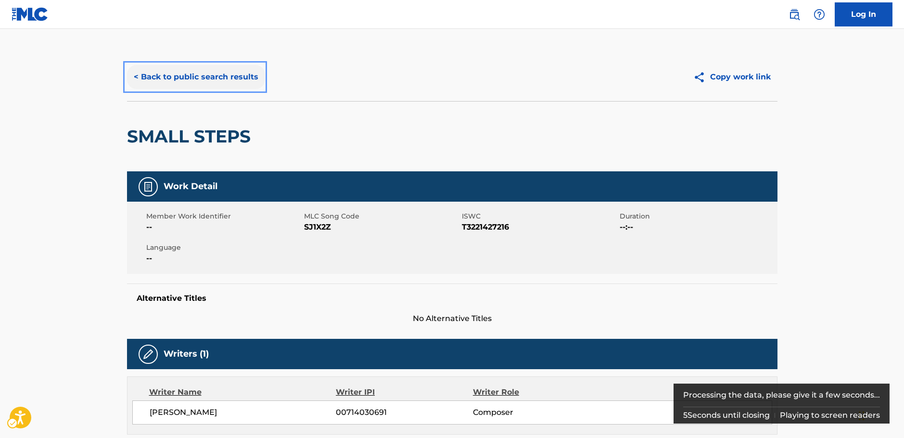
click at [216, 83] on button "< Back to public search results" at bounding box center [196, 77] width 138 height 24
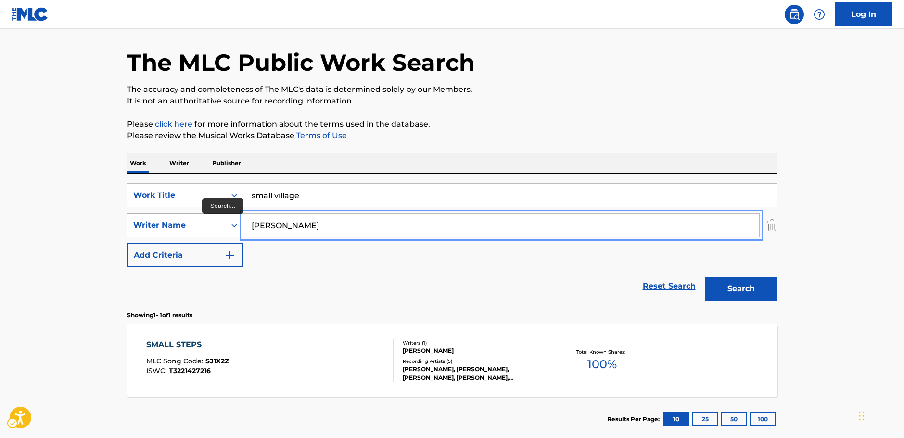
drag, startPoint x: 293, startPoint y: 228, endPoint x: 180, endPoint y: 224, distance: 113.2
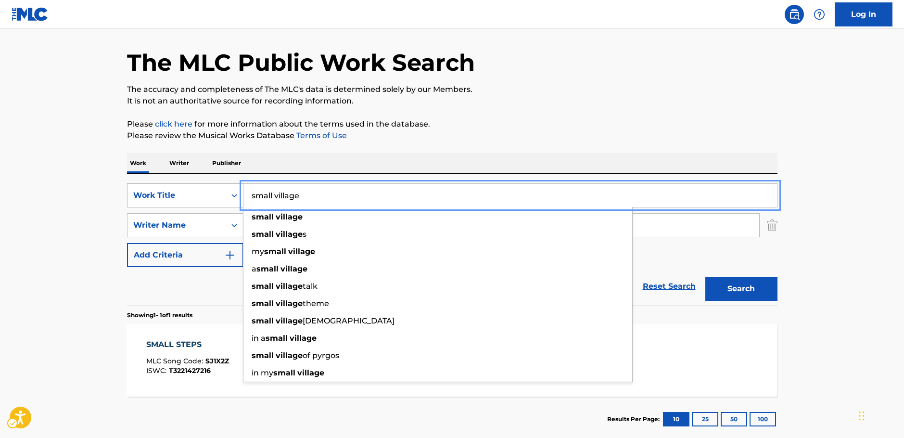
drag, startPoint x: 264, startPoint y: 192, endPoint x: 205, endPoint y: 193, distance: 58.7
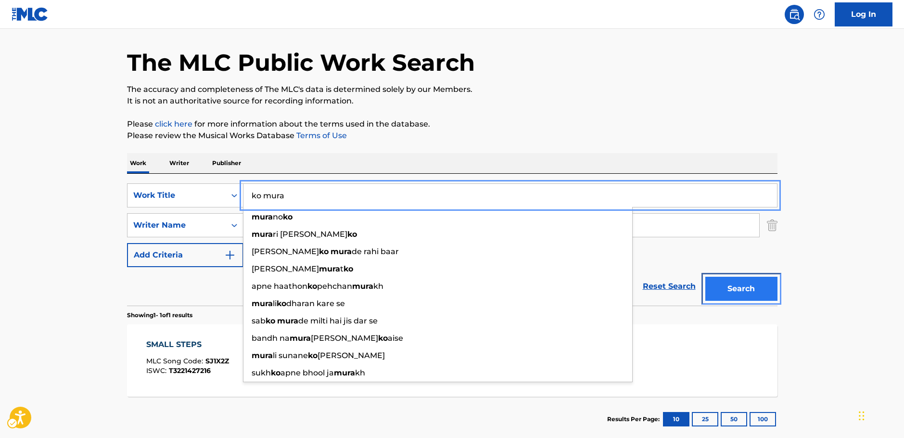
click at [746, 289] on button "Search" at bounding box center [742, 289] width 72 height 24
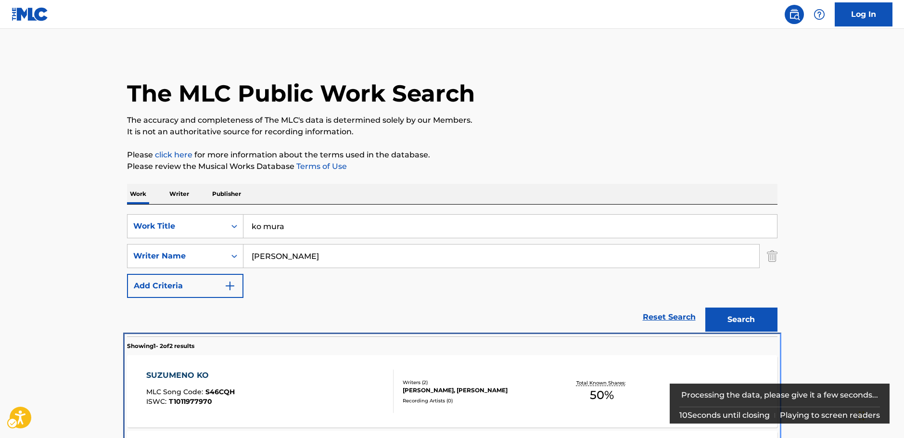
scroll to position [110, 0]
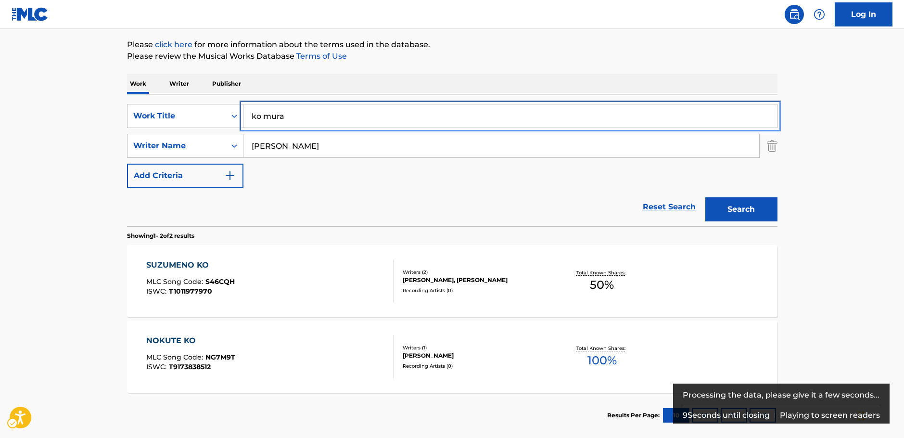
click at [263, 115] on input "ko mura" at bounding box center [511, 115] width 534 height 23
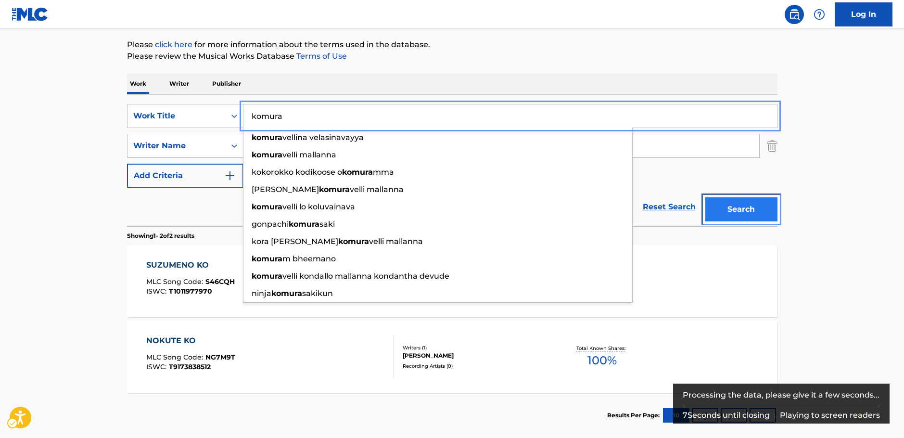
click at [735, 210] on button "Search" at bounding box center [742, 209] width 72 height 24
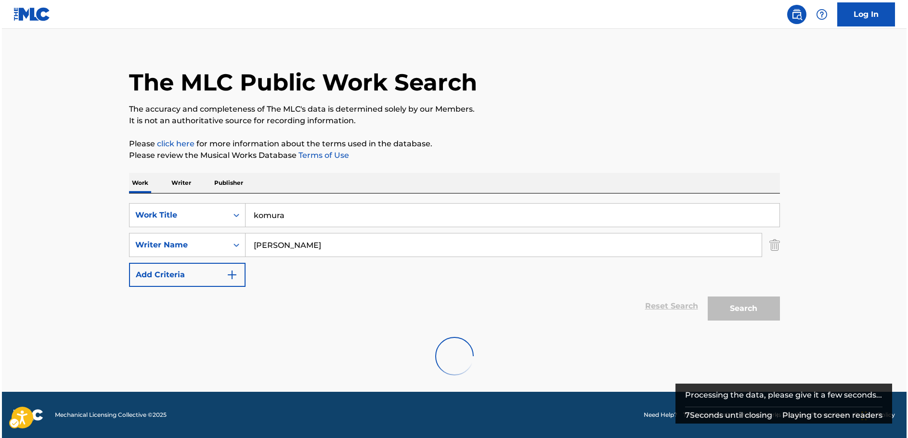
scroll to position [0, 0]
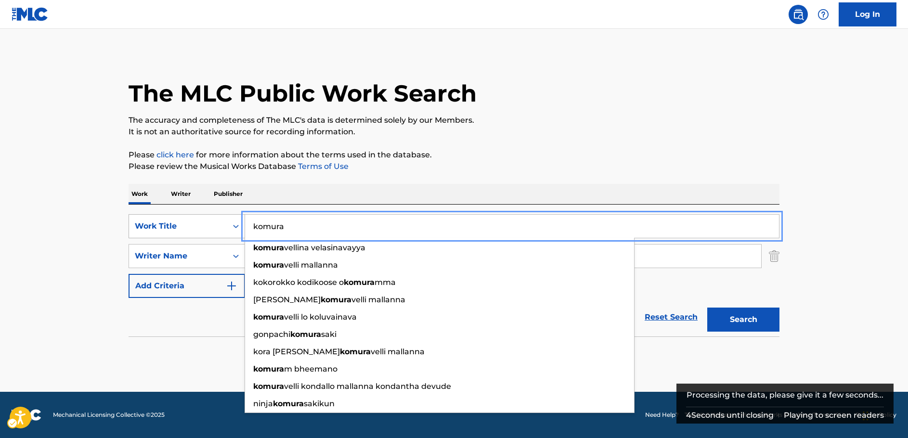
drag, startPoint x: 204, startPoint y: 223, endPoint x: 161, endPoint y: 216, distance: 43.5
click at [164, 216] on div "SearchWithCriteriaf4041eea-ce15-497e-b046-8c59d9718b85 Work Title komura komura…" at bounding box center [454, 226] width 651 height 24
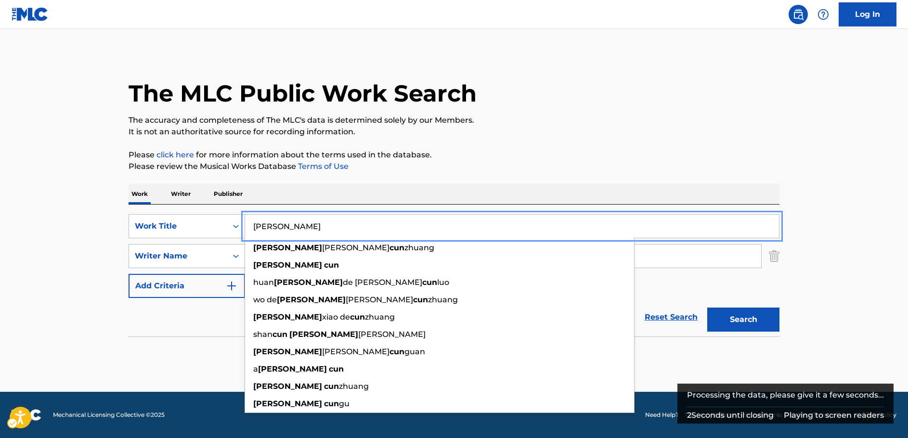
type input "[PERSON_NAME]"
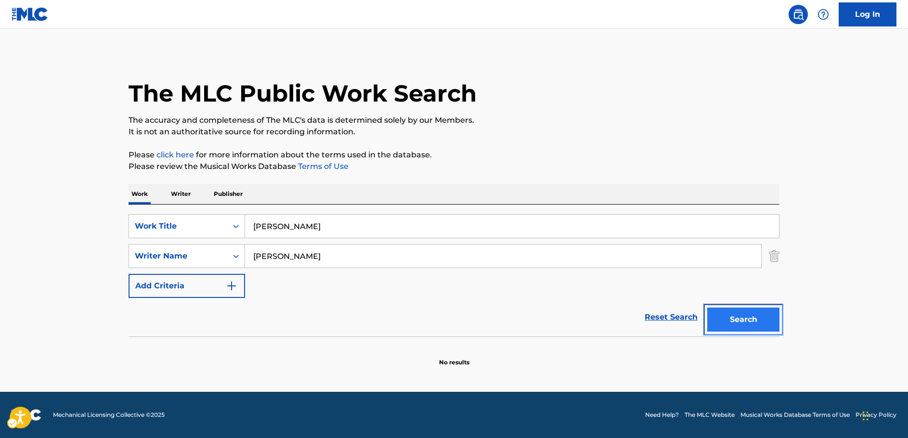
click at [736, 314] on button "Search" at bounding box center [743, 320] width 72 height 24
